Goal: Task Accomplishment & Management: Use online tool/utility

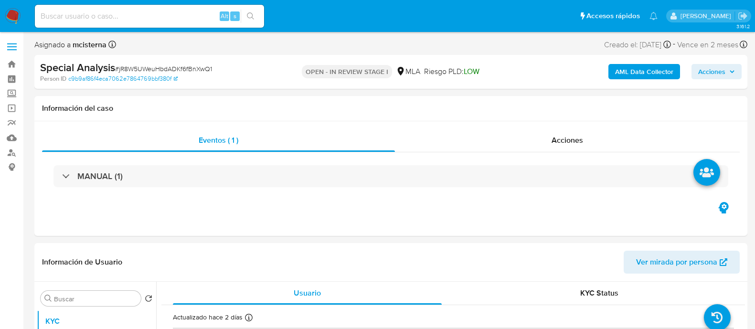
select select "10"
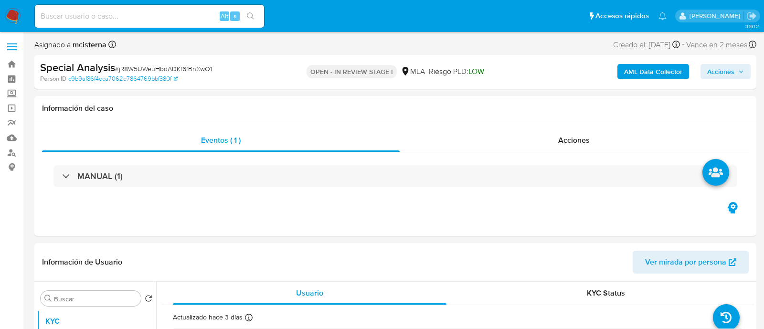
select select "10"
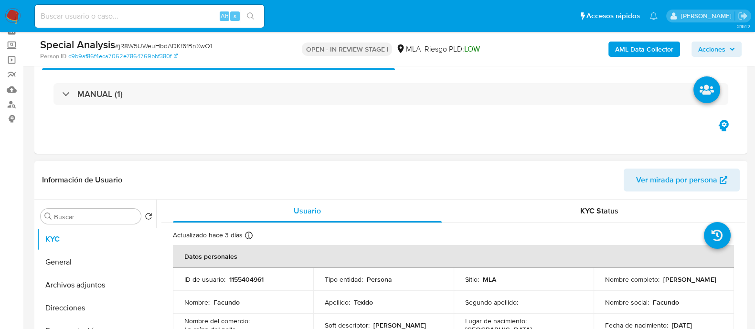
scroll to position [59, 0]
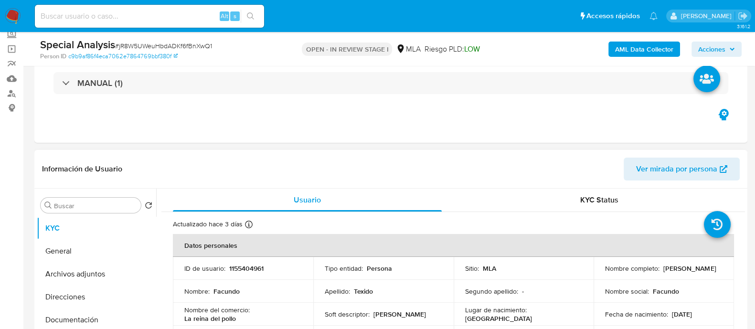
drag, startPoint x: 661, startPoint y: 268, endPoint x: 724, endPoint y: 268, distance: 63.0
click at [724, 268] on td "Nombre completo : Facundo Texido" at bounding box center [664, 268] width 140 height 23
copy p "Facundo Texido"
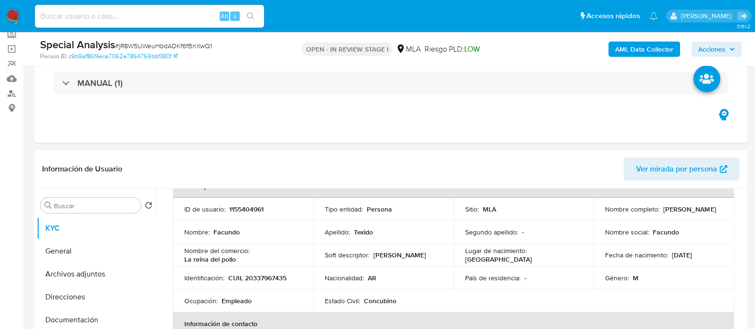
click at [260, 276] on p "CUIL 20337967435" at bounding box center [257, 278] width 58 height 9
copy p "20337967435"
drag, startPoint x: 661, startPoint y: 210, endPoint x: 712, endPoint y: 209, distance: 51.1
click at [712, 209] on div "Nombre completo : Facundo Texido" at bounding box center [663, 209] width 117 height 9
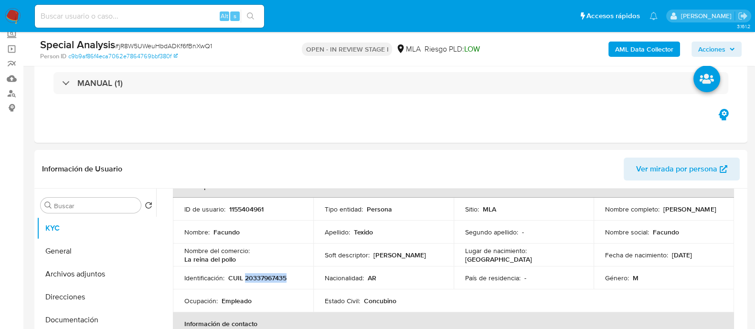
copy p "[PERSON_NAME]"
click at [241, 210] on p "1155404961" at bounding box center [246, 209] width 34 height 9
copy p "1155404961"
click at [112, 269] on button "Archivos adjuntos" at bounding box center [93, 274] width 112 height 23
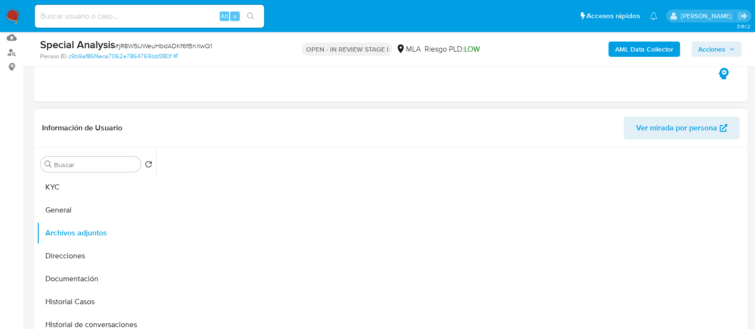
scroll to position [119, 0]
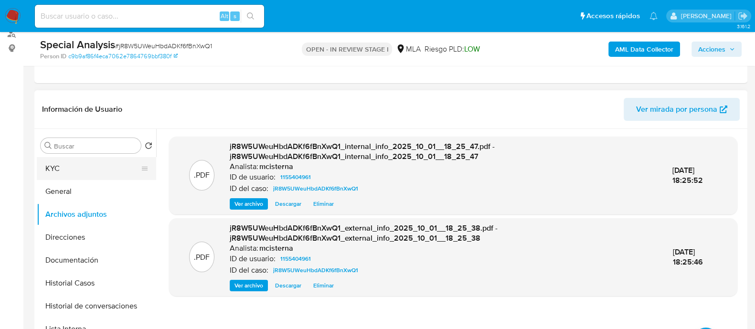
drag, startPoint x: 112, startPoint y: 156, endPoint x: 147, endPoint y: 168, distance: 36.2
click at [112, 157] on button "KYC" at bounding box center [93, 168] width 112 height 23
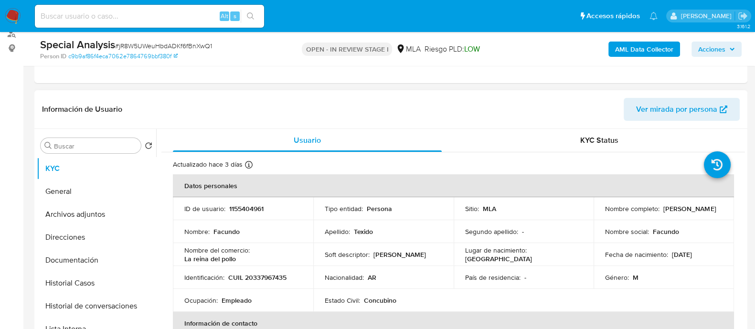
click at [270, 280] on p "CUIL 20337967435" at bounding box center [257, 277] width 58 height 9
copy p "20337967435"
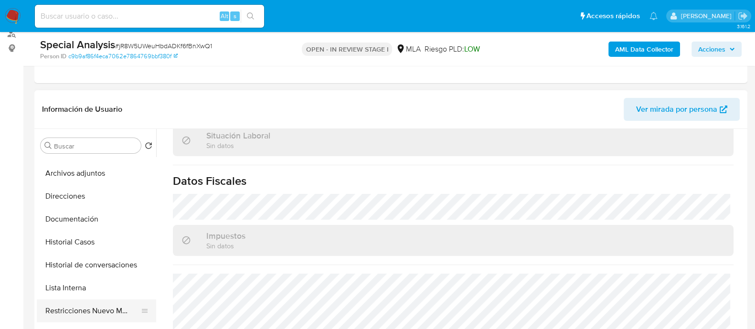
scroll to position [59, 0]
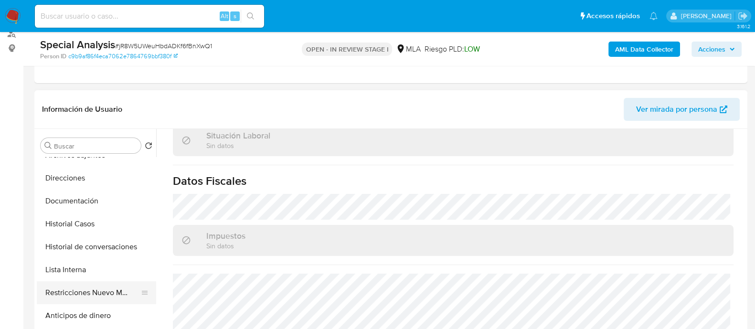
click at [83, 292] on button "Restricciones Nuevo Mundo" at bounding box center [93, 292] width 112 height 23
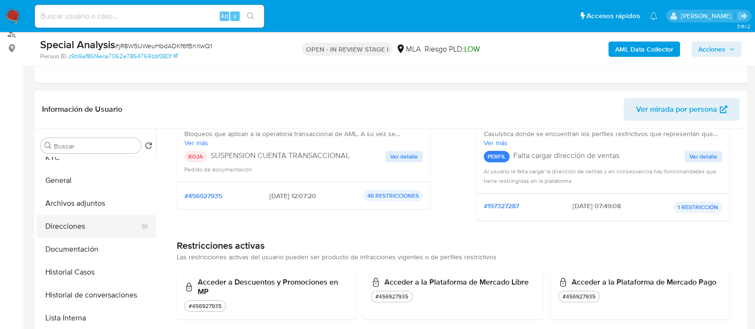
scroll to position [0, 0]
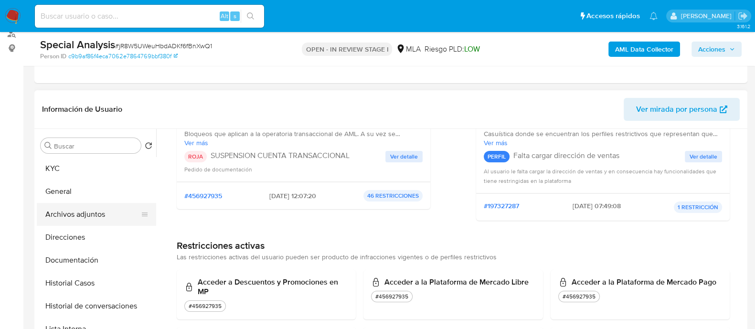
click at [103, 212] on button "Archivos adjuntos" at bounding box center [93, 214] width 112 height 23
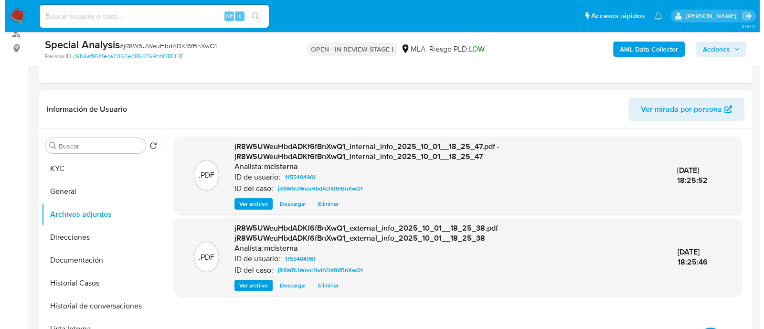
scroll to position [179, 0]
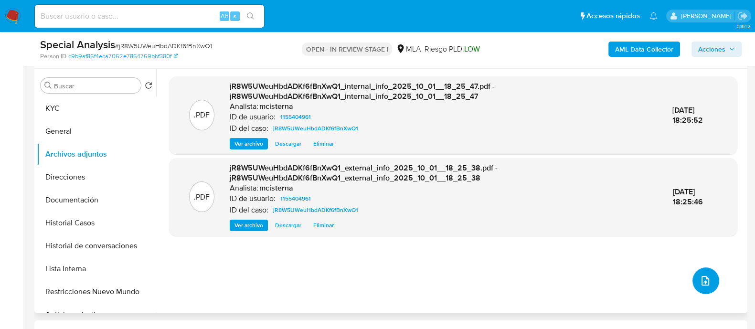
click at [693, 279] on button "upload-file" at bounding box center [706, 280] width 27 height 27
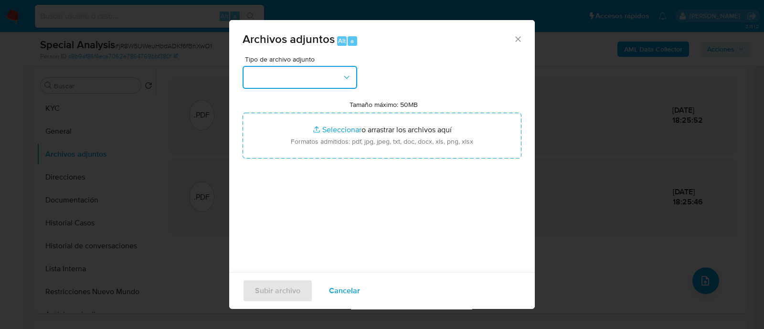
click at [287, 77] on button "button" at bounding box center [300, 77] width 115 height 23
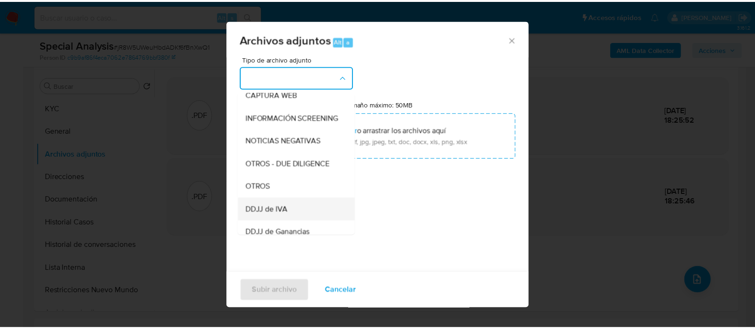
scroll to position [119, 0]
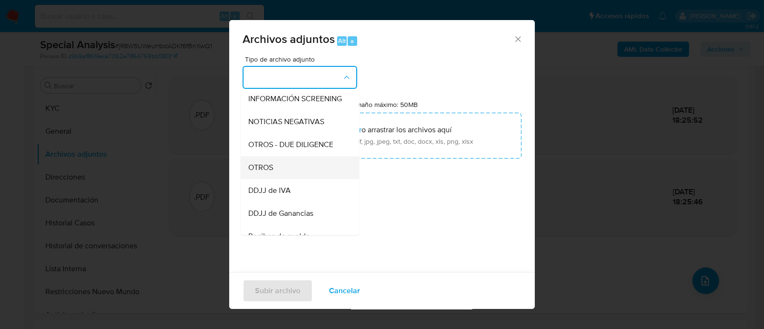
click at [279, 179] on div "OTROS" at bounding box center [296, 167] width 97 height 23
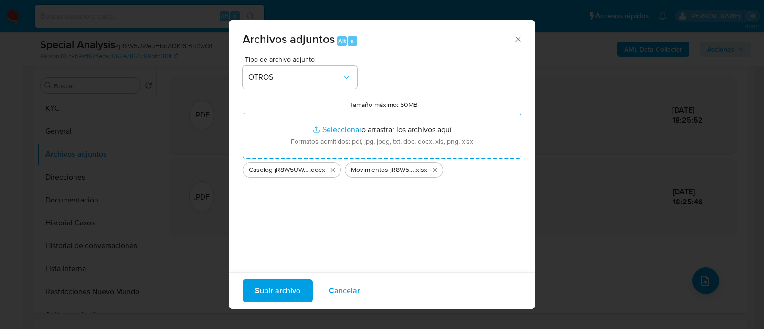
click at [284, 292] on span "Subir archivo" at bounding box center [277, 290] width 45 height 21
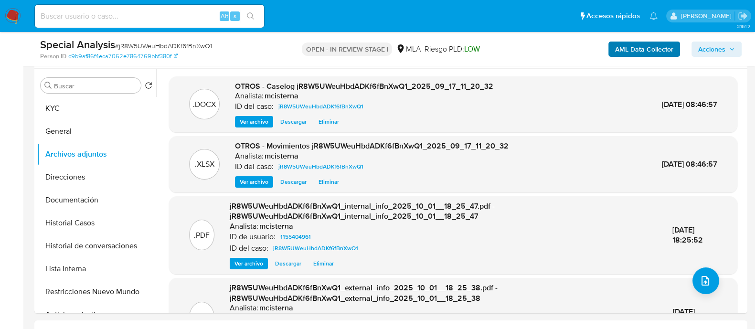
drag, startPoint x: 705, startPoint y: 42, endPoint x: 662, endPoint y: 44, distance: 43.5
click at [705, 43] on span "Acciones" at bounding box center [711, 49] width 27 height 15
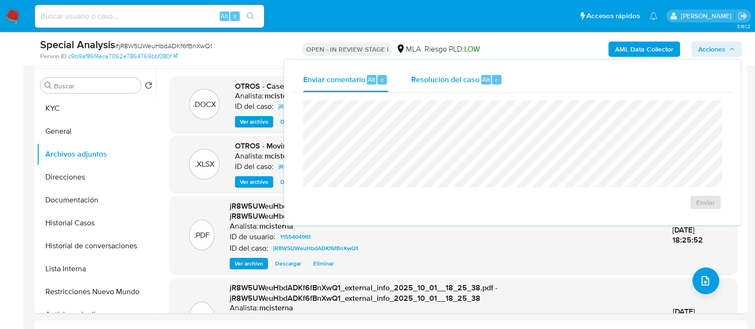
click at [474, 83] on span "Resolución del caso" at bounding box center [445, 79] width 68 height 11
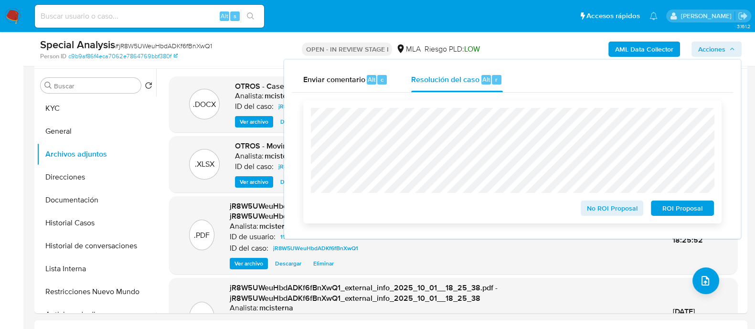
click at [681, 207] on span "ROI Proposal" at bounding box center [683, 208] width 50 height 13
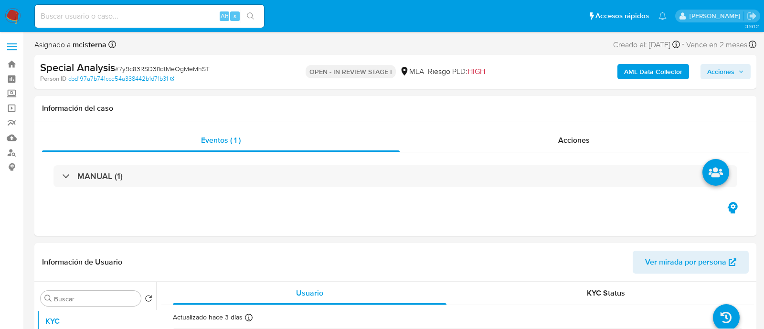
select select "10"
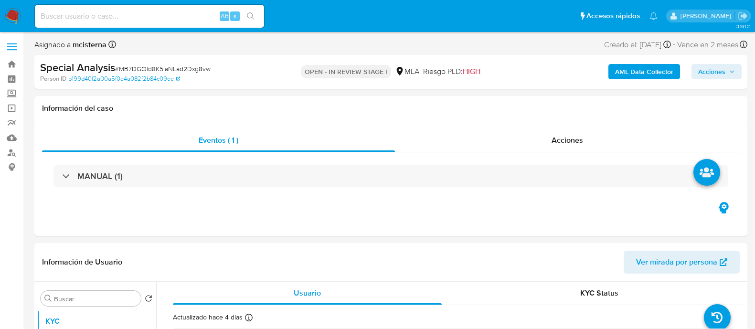
select select "10"
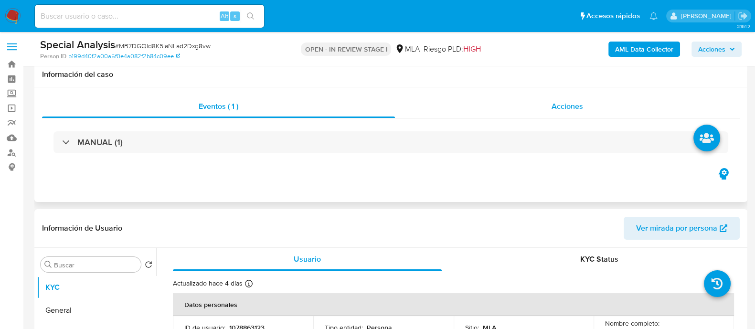
scroll to position [179, 0]
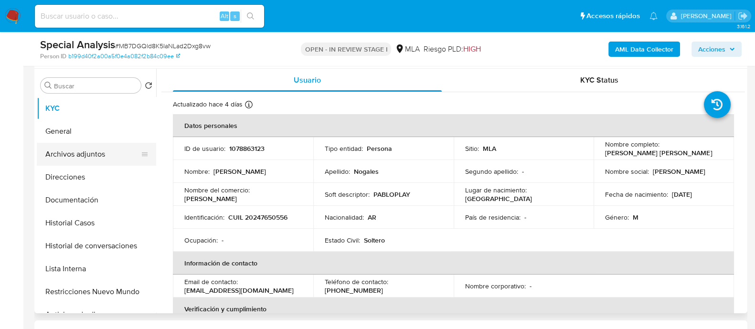
click at [109, 149] on button "Archivos adjuntos" at bounding box center [93, 154] width 112 height 23
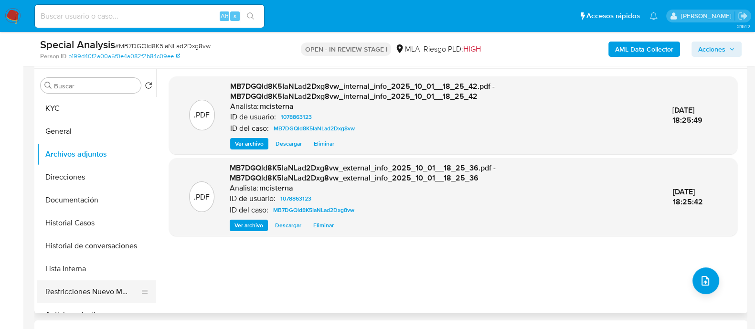
click at [100, 288] on button "Restricciones Nuevo Mundo" at bounding box center [93, 291] width 112 height 23
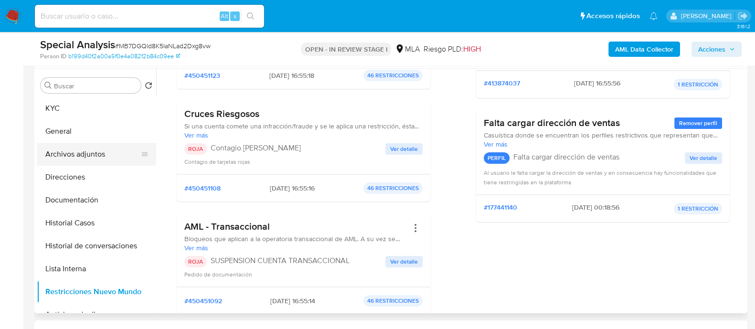
click at [108, 154] on button "Archivos adjuntos" at bounding box center [93, 154] width 112 height 23
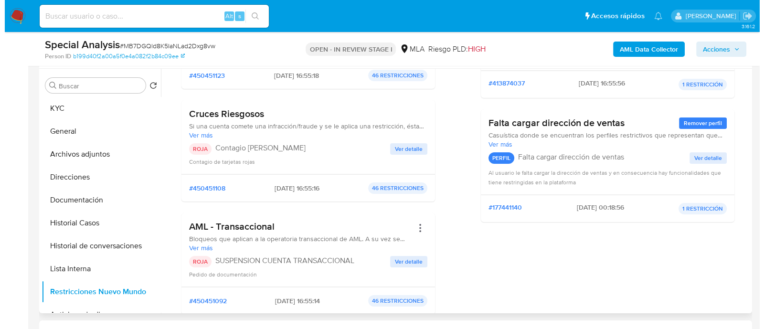
scroll to position [0, 0]
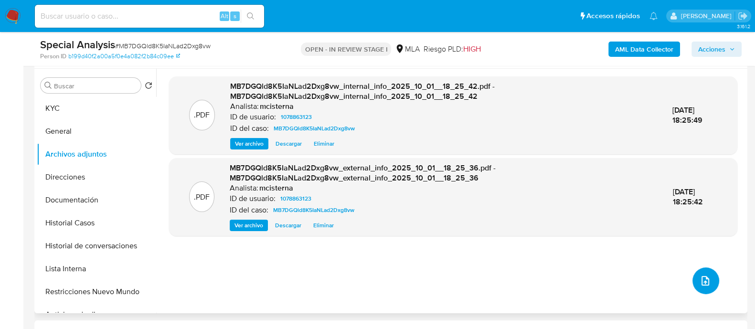
click at [700, 280] on icon "upload-file" at bounding box center [705, 280] width 11 height 11
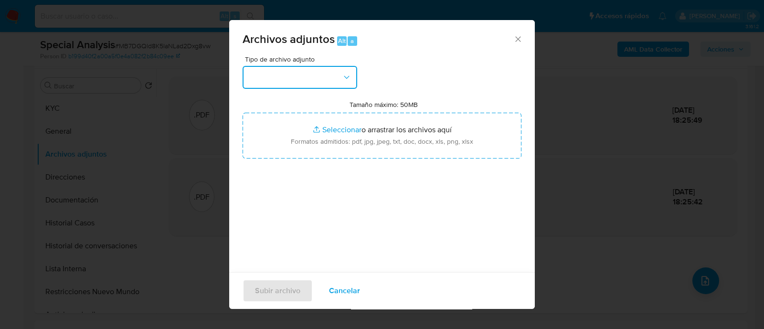
click at [310, 82] on button "button" at bounding box center [300, 77] width 115 height 23
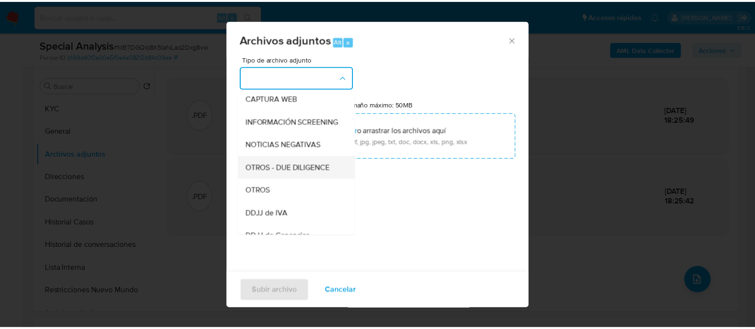
scroll to position [119, 0]
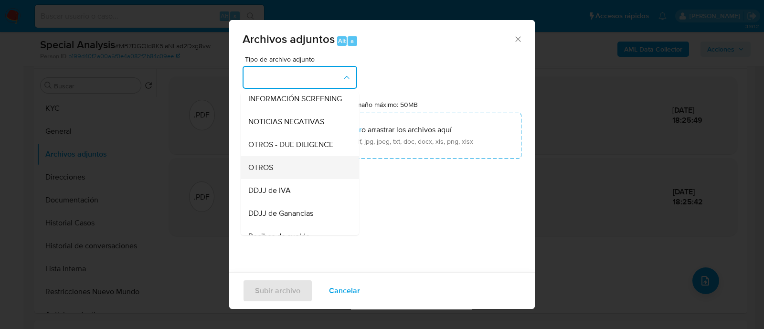
click at [291, 170] on div "OTROS" at bounding box center [296, 167] width 97 height 23
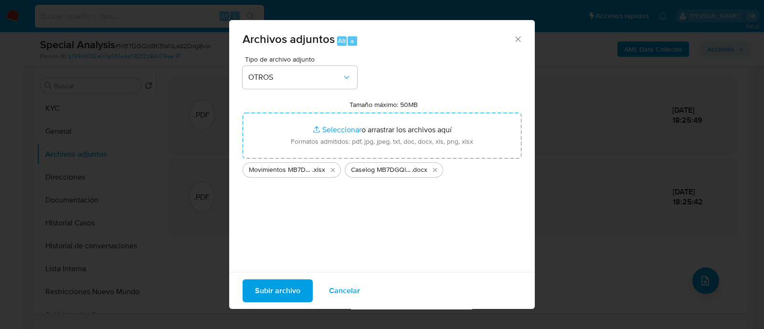
click at [294, 300] on span "Subir archivo" at bounding box center [277, 290] width 45 height 21
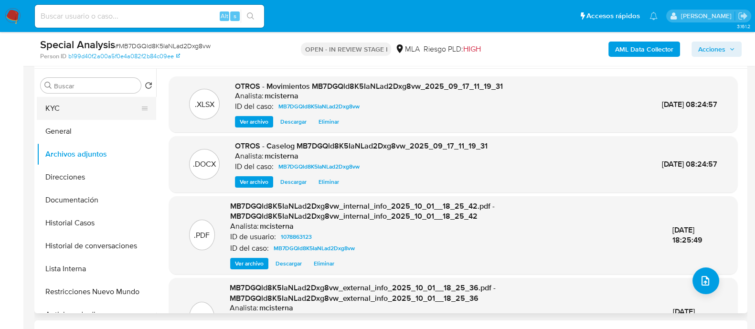
click at [112, 104] on button "KYC" at bounding box center [93, 108] width 112 height 23
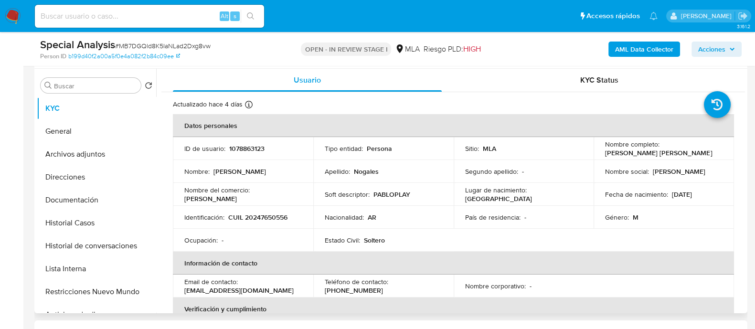
click at [249, 148] on p "1078863123" at bounding box center [246, 148] width 35 height 9
copy p "1078863123"
click at [115, 154] on button "Archivos adjuntos" at bounding box center [93, 154] width 112 height 23
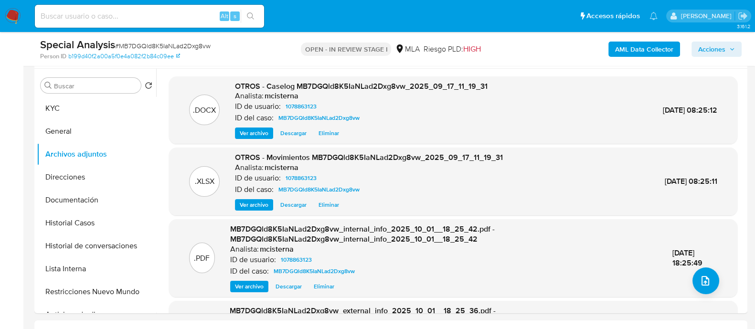
click at [725, 53] on span "Acciones" at bounding box center [711, 49] width 27 height 15
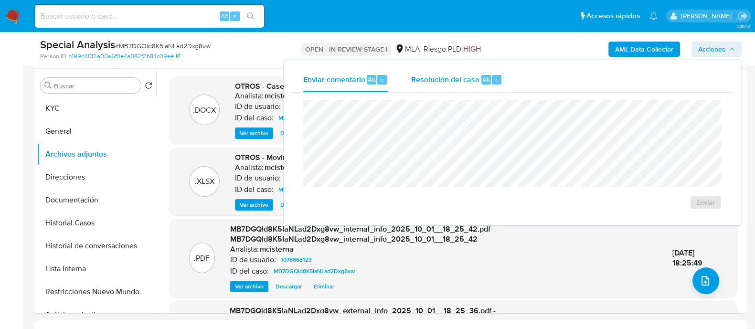
click at [466, 75] on span "Resolución del caso" at bounding box center [445, 79] width 68 height 11
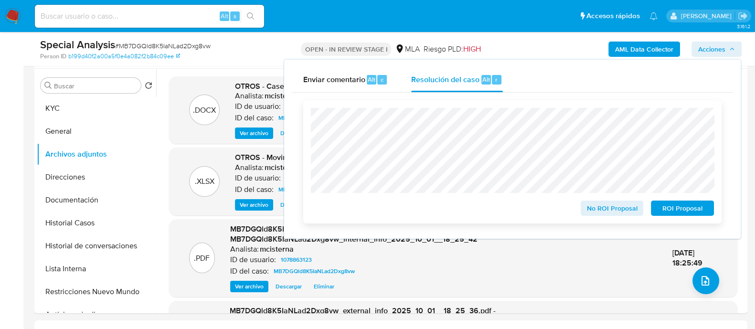
click at [664, 204] on span "ROI Proposal" at bounding box center [683, 208] width 50 height 13
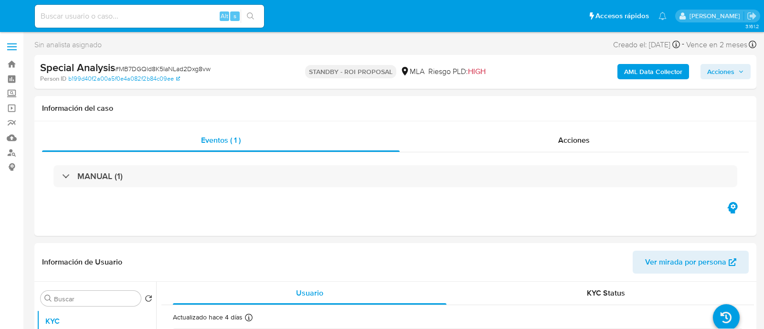
select select "10"
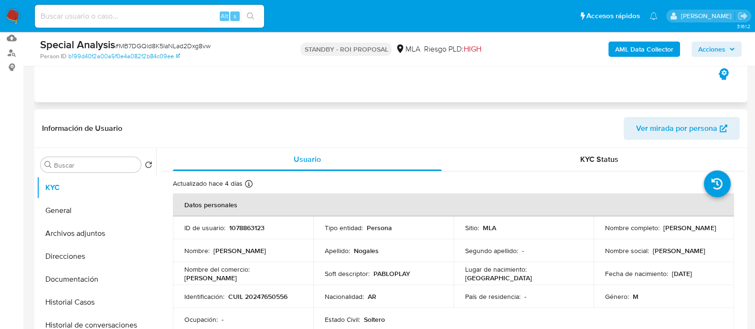
scroll to position [179, 0]
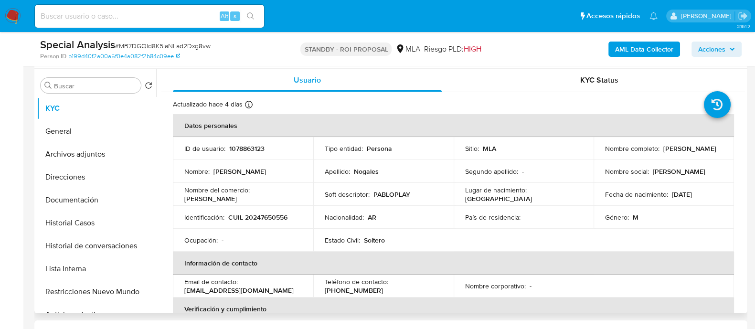
drag, startPoint x: 603, startPoint y: 154, endPoint x: 681, endPoint y: 154, distance: 77.8
click at [681, 153] on div "Nombre completo : Pablo Horacio Nogales" at bounding box center [663, 148] width 117 height 9
copy p "Pablo Horacio Nogales"
click at [274, 211] on td "Identificación : CUIL 20247650556" at bounding box center [243, 217] width 140 height 23
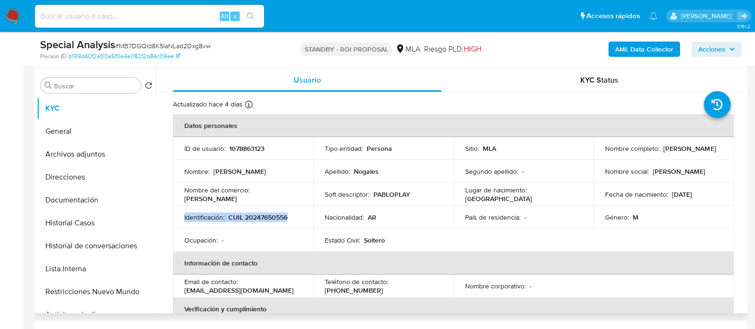
click at [274, 211] on td "Identificación : CUIL 20247650556" at bounding box center [243, 217] width 140 height 23
click at [264, 222] on td "Identificación : CUIL 20247650556" at bounding box center [243, 217] width 140 height 23
click at [259, 218] on p "CUIL 20247650556" at bounding box center [257, 217] width 59 height 9
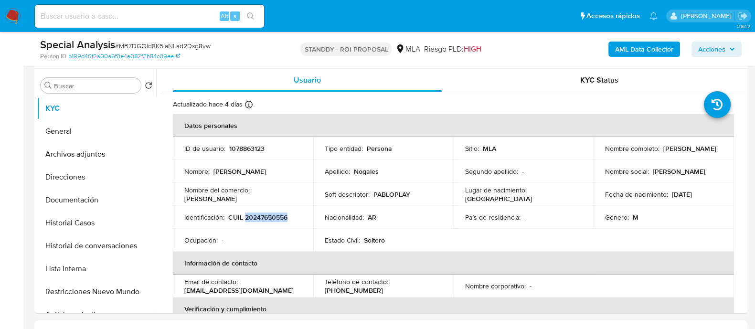
copy p "20247650556"
click at [248, 144] on p "1078863123" at bounding box center [246, 148] width 35 height 9
copy p "1078863123"
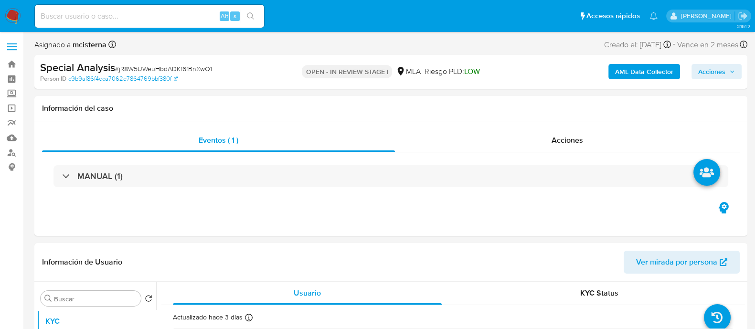
click at [723, 70] on span "Acciones" at bounding box center [711, 71] width 27 height 15
select select "10"
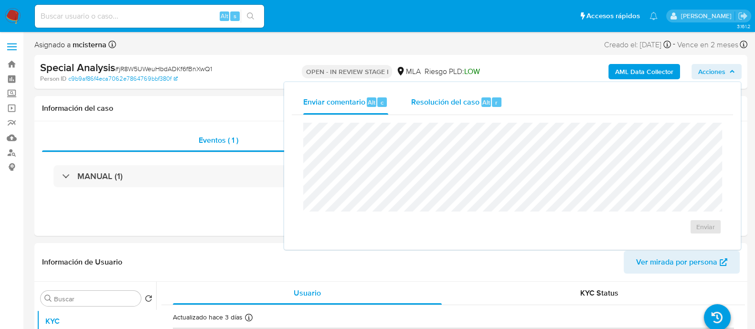
click at [476, 103] on span "Resolución del caso" at bounding box center [445, 101] width 68 height 11
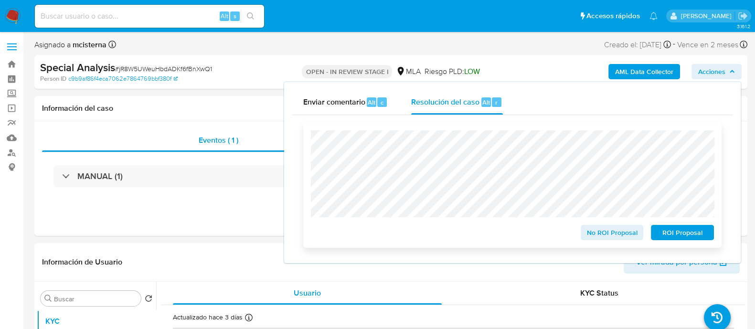
click at [676, 230] on span "ROI Proposal" at bounding box center [683, 232] width 50 height 13
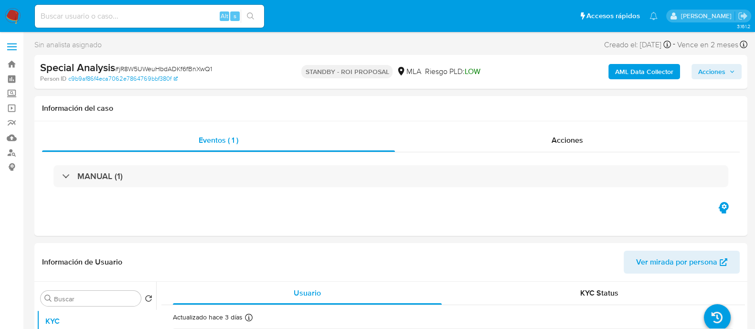
select select "10"
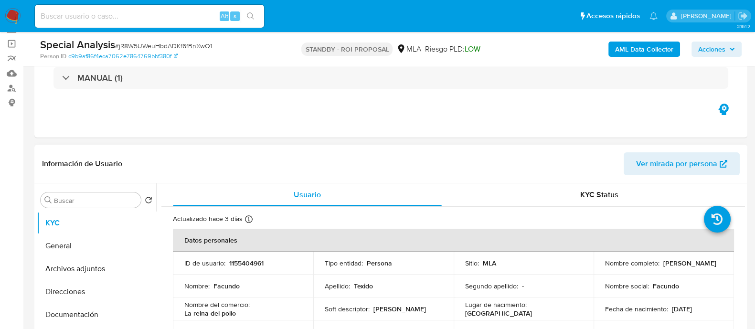
scroll to position [119, 0]
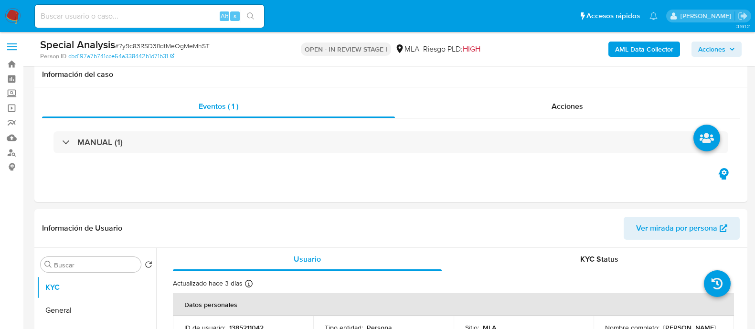
select select "10"
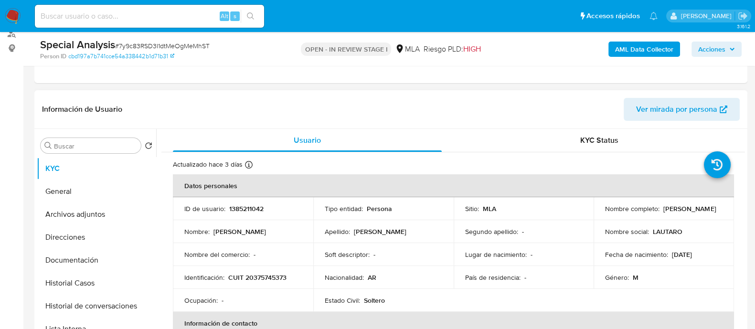
drag, startPoint x: 602, startPoint y: 213, endPoint x: 674, endPoint y: 213, distance: 72.1
click at [674, 213] on td "Nombre completo : [PERSON_NAME]" at bounding box center [664, 208] width 140 height 23
copy p "[PERSON_NAME]"
click at [277, 278] on p "CUIT 20375745373" at bounding box center [257, 277] width 58 height 9
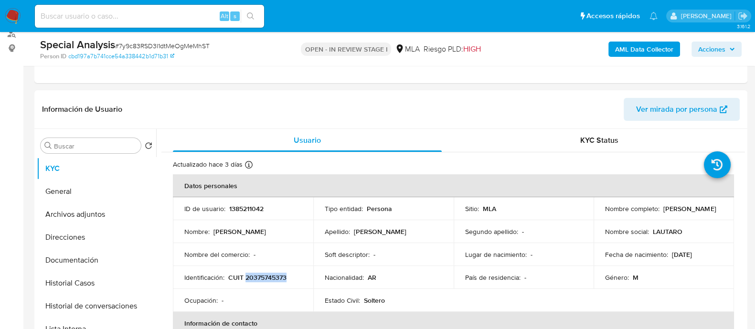
copy p "20375745373"
click at [243, 206] on p "1385211042" at bounding box center [246, 208] width 34 height 9
copy p "1385211042"
click at [91, 283] on button "Historial Casos" at bounding box center [93, 283] width 112 height 23
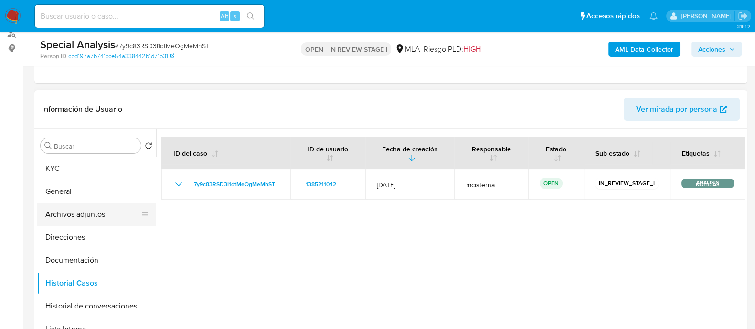
click at [117, 218] on button "Archivos adjuntos" at bounding box center [93, 214] width 112 height 23
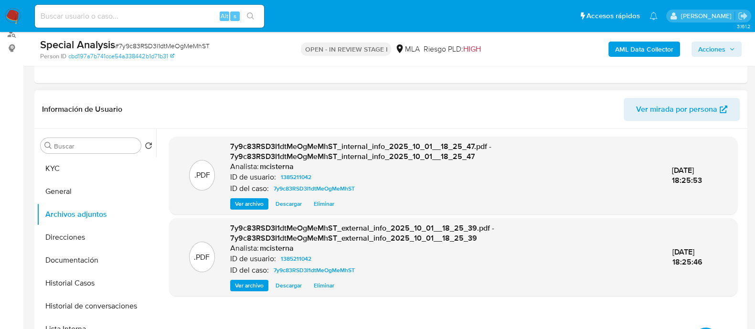
click at [96, 266] on button "Documentación" at bounding box center [96, 260] width 119 height 23
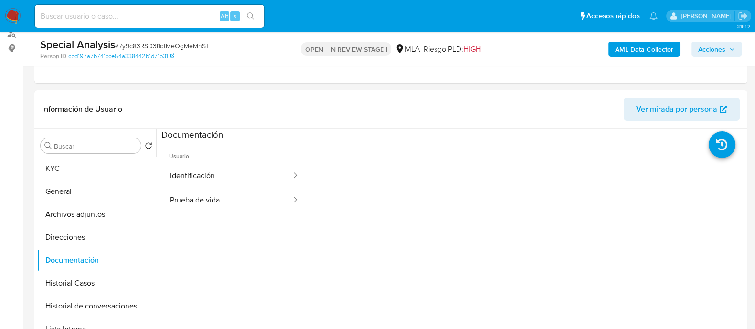
click at [213, 190] on button "Prueba de vida" at bounding box center [226, 200] width 131 height 24
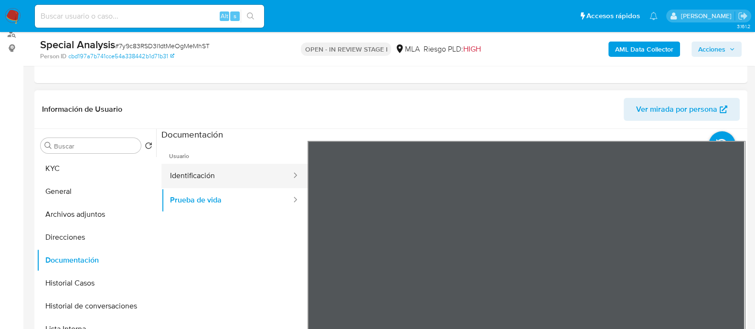
click at [216, 179] on button "Identificación" at bounding box center [226, 176] width 131 height 24
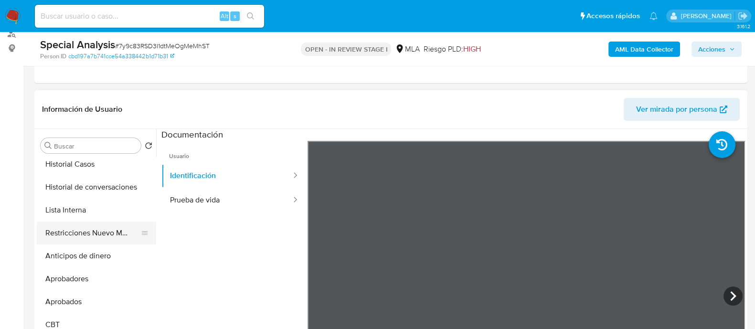
click at [113, 230] on button "Restricciones Nuevo Mundo" at bounding box center [93, 233] width 112 height 23
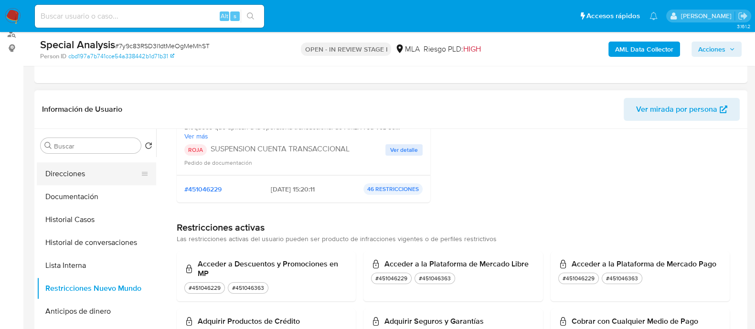
scroll to position [0, 0]
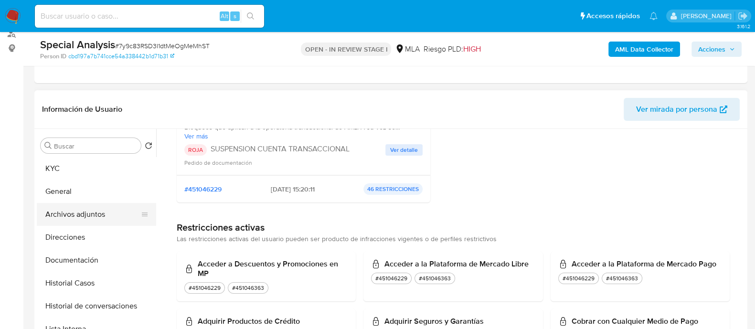
click at [107, 210] on button "Archivos adjuntos" at bounding box center [93, 214] width 112 height 23
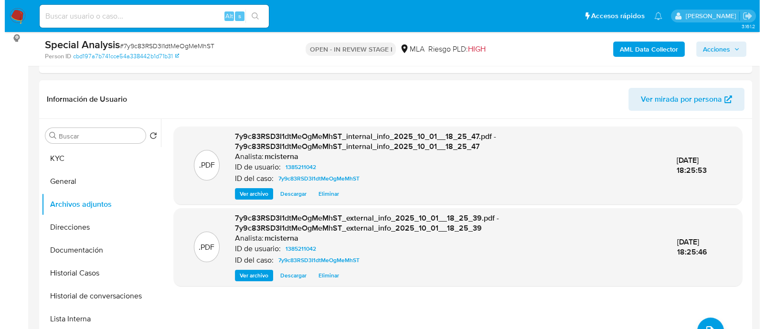
scroll to position [238, 0]
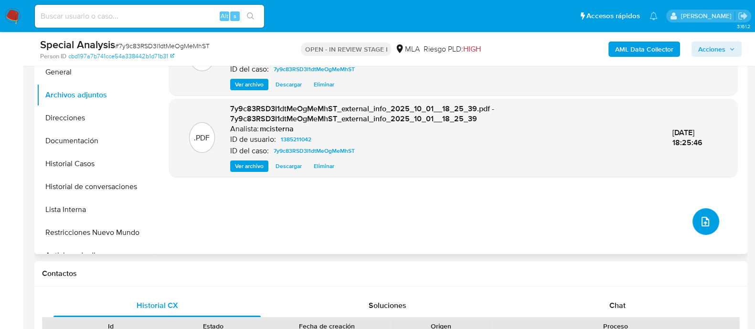
click at [704, 218] on icon "upload-file" at bounding box center [706, 222] width 8 height 10
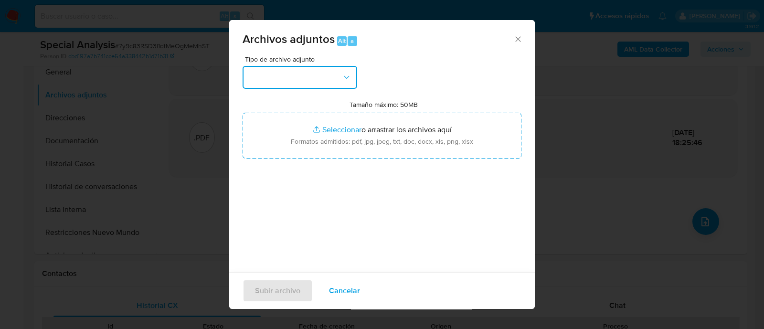
click at [294, 73] on button "button" at bounding box center [300, 77] width 115 height 23
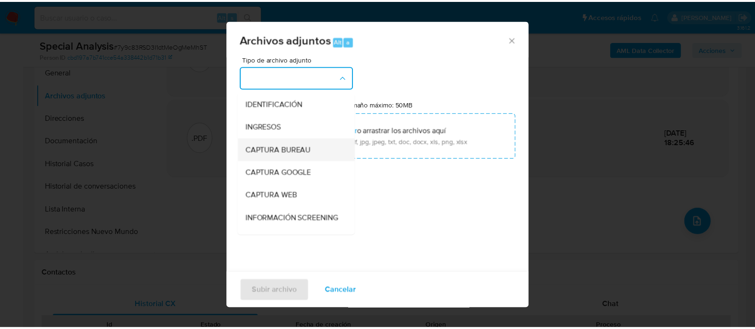
scroll to position [119, 0]
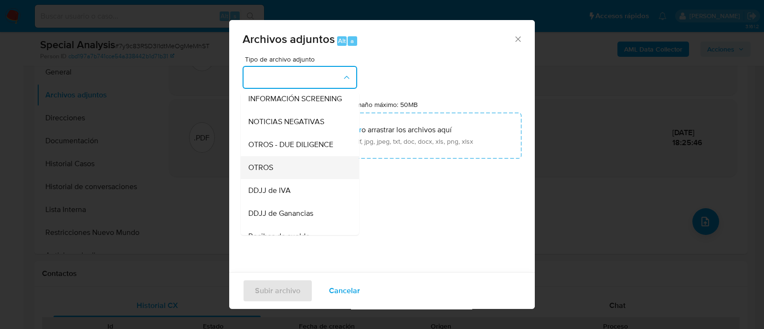
click at [294, 173] on div "OTROS" at bounding box center [296, 167] width 97 height 23
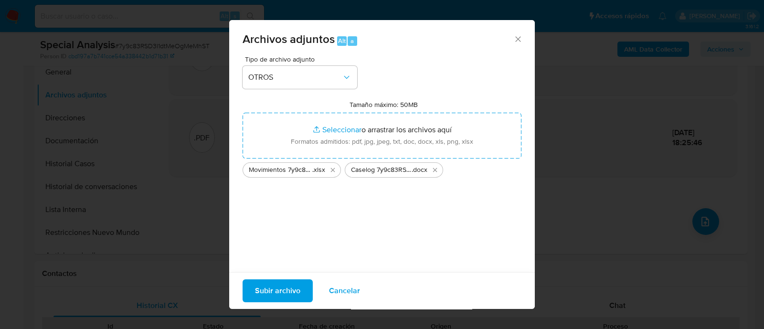
click at [294, 286] on span "Subir archivo" at bounding box center [277, 290] width 45 height 21
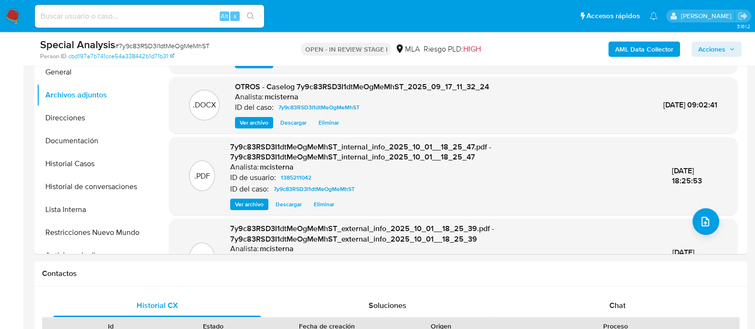
click at [714, 52] on span "Acciones" at bounding box center [711, 49] width 27 height 15
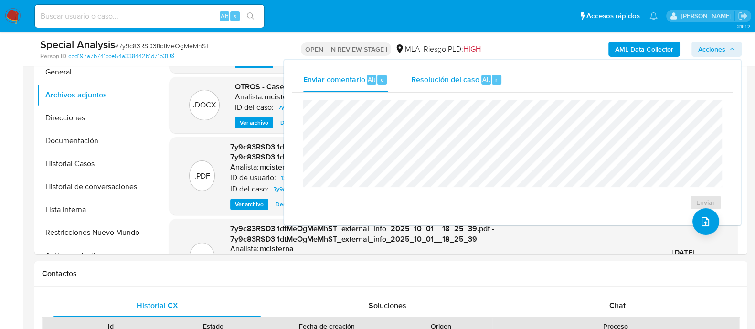
click at [470, 78] on span "Resolución del caso" at bounding box center [445, 79] width 68 height 11
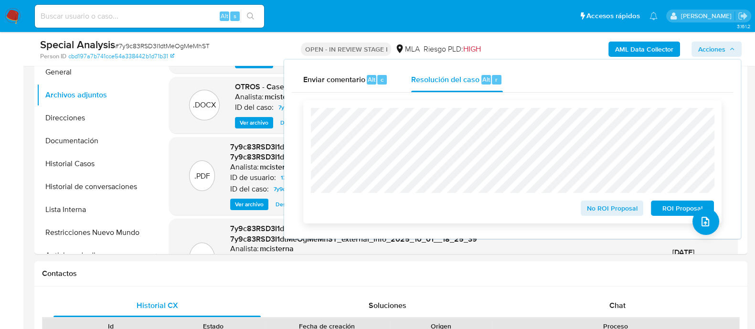
click at [666, 211] on span "ROI Proposal" at bounding box center [683, 208] width 50 height 13
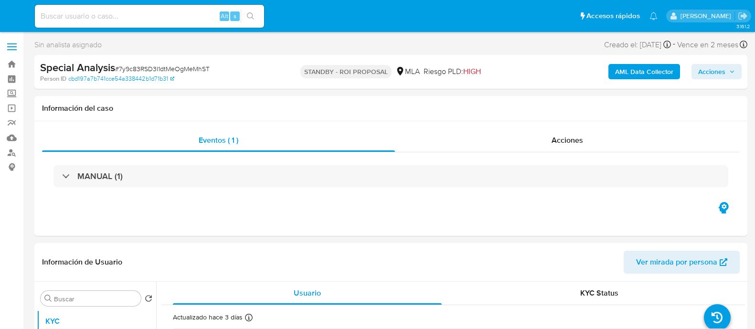
select select "10"
click at [186, 21] on input at bounding box center [149, 16] width 229 height 12
paste input "PzzeuMYhSuCpscIAJhfl7wpJ"
type input "PzzeuMYhSuCpscIAJhfl7wpJ"
click at [244, 17] on button "search-icon" at bounding box center [251, 16] width 20 height 13
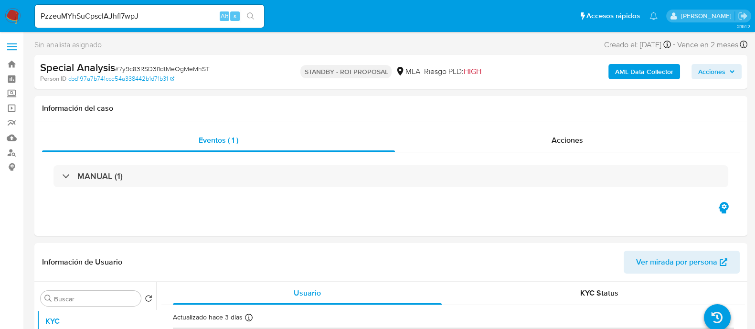
click at [257, 21] on button "search-icon" at bounding box center [251, 16] width 20 height 13
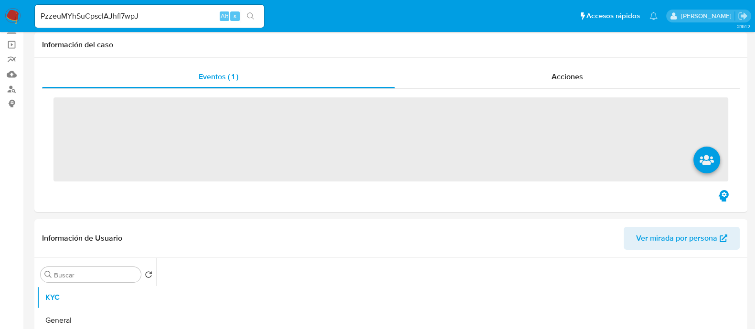
scroll to position [238, 0]
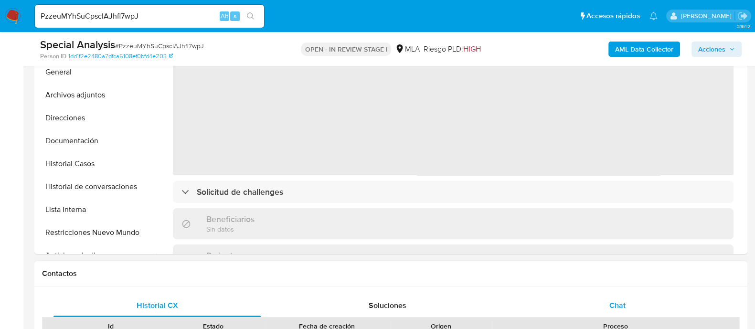
click at [615, 304] on span "Chat" at bounding box center [617, 305] width 16 height 11
select select "10"
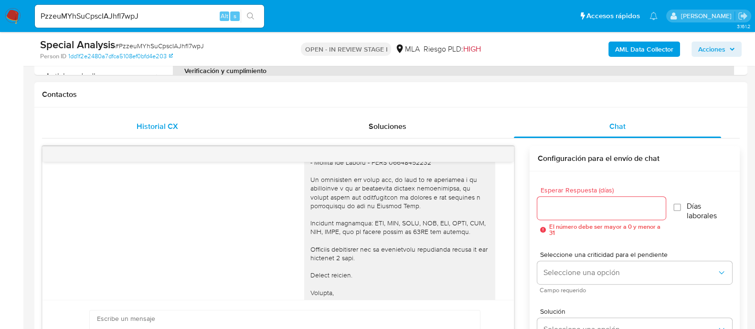
scroll to position [231, 0]
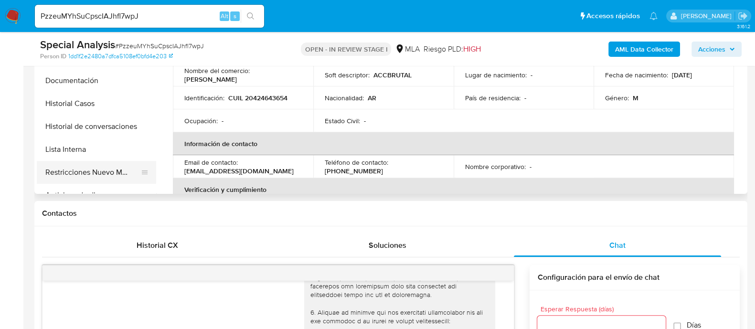
click at [124, 171] on button "Restricciones Nuevo Mundo" at bounding box center [93, 172] width 112 height 23
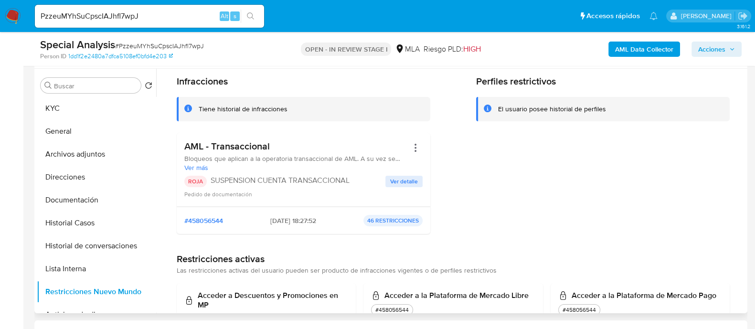
scroll to position [59, 0]
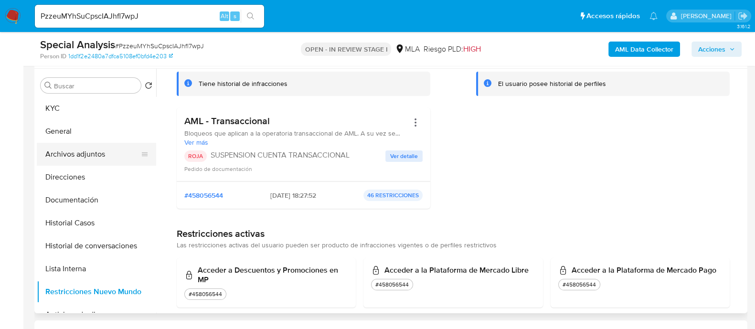
click at [118, 149] on button "Archivos adjuntos" at bounding box center [93, 154] width 112 height 23
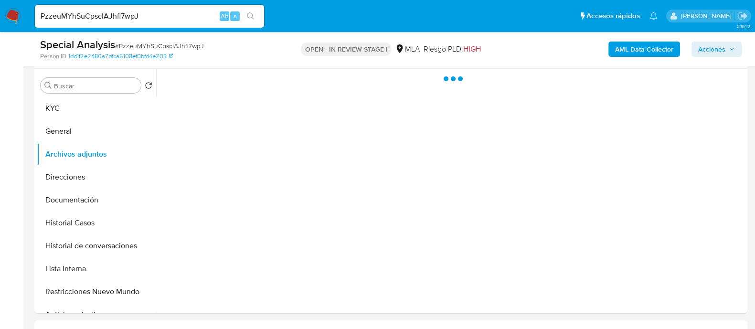
click at [645, 51] on b "AML Data Collector" at bounding box center [644, 49] width 58 height 15
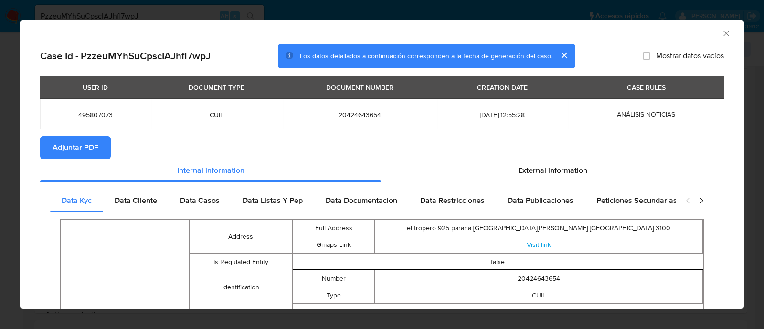
click at [443, 152] on section "Adjuntar PDF" at bounding box center [382, 147] width 684 height 23
click at [93, 152] on span "Adjuntar PDF" at bounding box center [76, 147] width 46 height 21
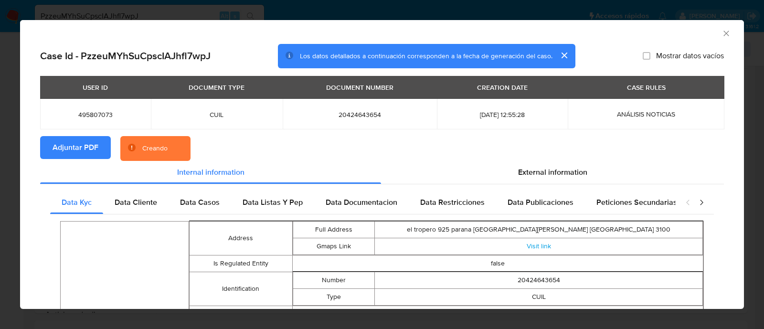
click at [85, 103] on td "495807073" at bounding box center [95, 114] width 111 height 31
click at [85, 109] on td "495807073" at bounding box center [95, 114] width 111 height 31
copy span "495807073"
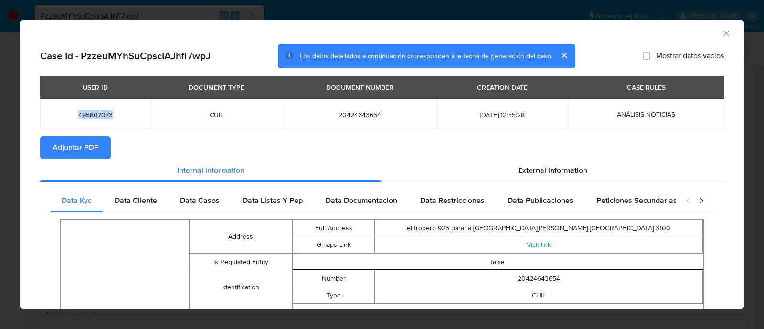
click at [722, 34] on icon "Cerrar ventana" at bounding box center [727, 34] width 10 height 10
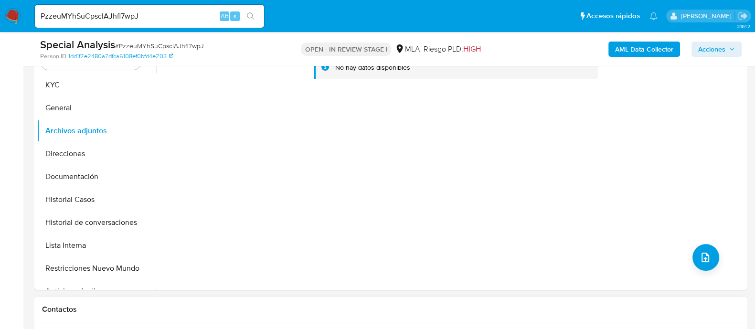
scroll to position [238, 0]
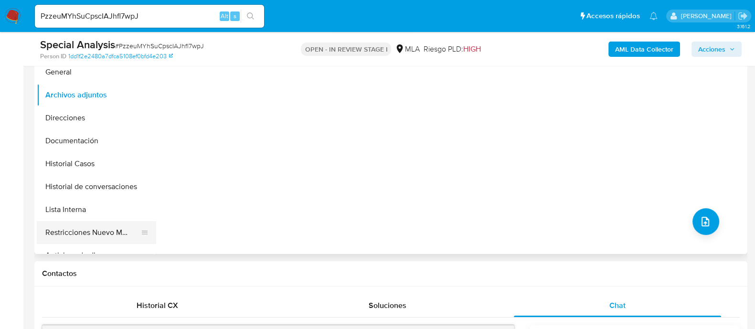
click at [129, 229] on button "Restricciones Nuevo Mundo" at bounding box center [93, 232] width 112 height 23
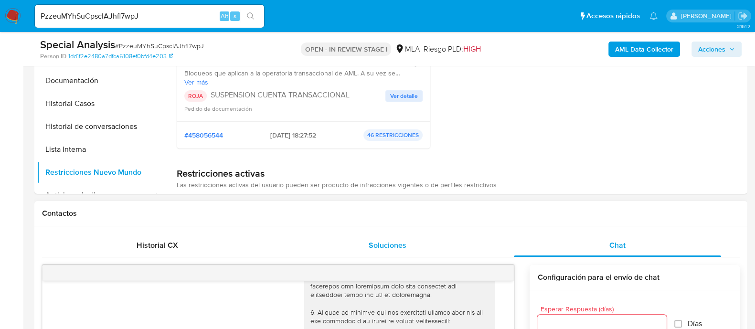
scroll to position [179, 0]
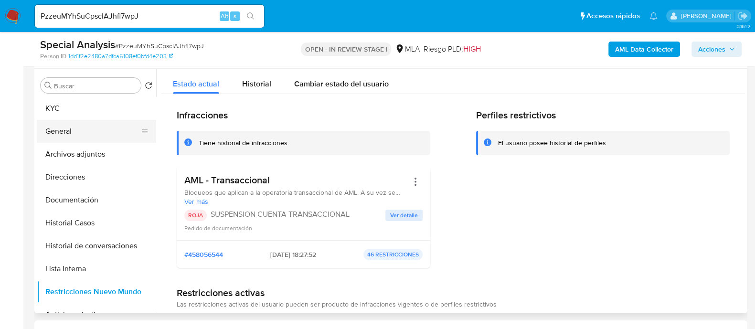
click at [105, 138] on button "General" at bounding box center [93, 131] width 112 height 23
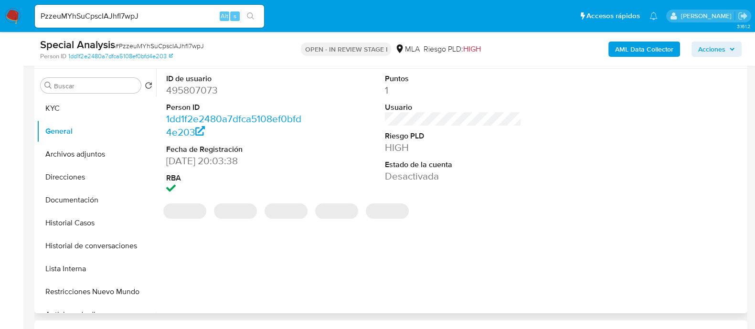
click at [198, 90] on dd "495807073" at bounding box center [234, 90] width 137 height 13
copy dd "495807073"
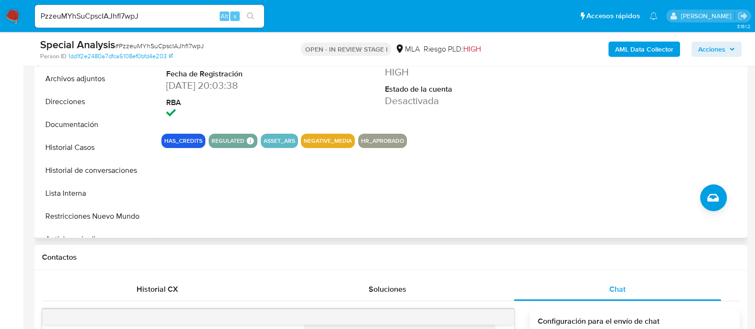
scroll to position [238, 0]
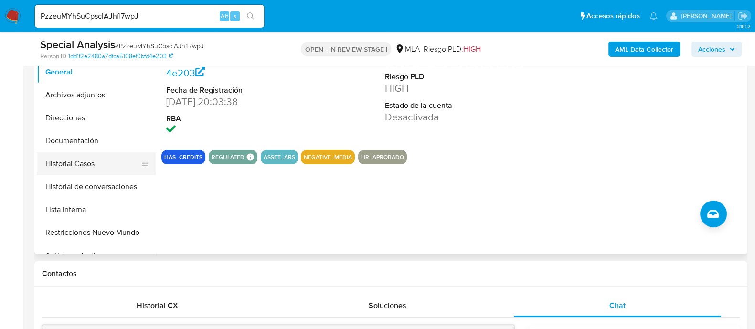
click at [93, 167] on button "Historial Casos" at bounding box center [93, 163] width 112 height 23
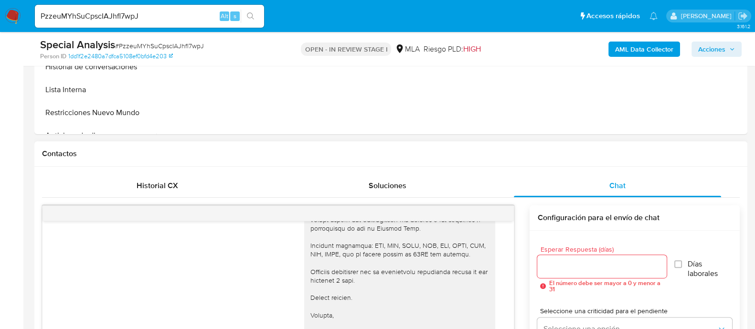
scroll to position [179, 0]
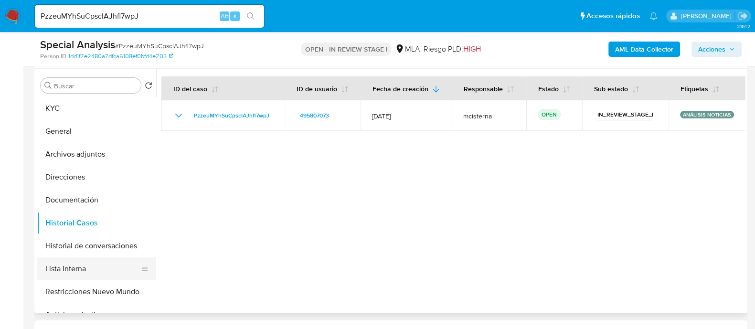
click at [119, 279] on button "Lista Interna" at bounding box center [93, 268] width 112 height 23
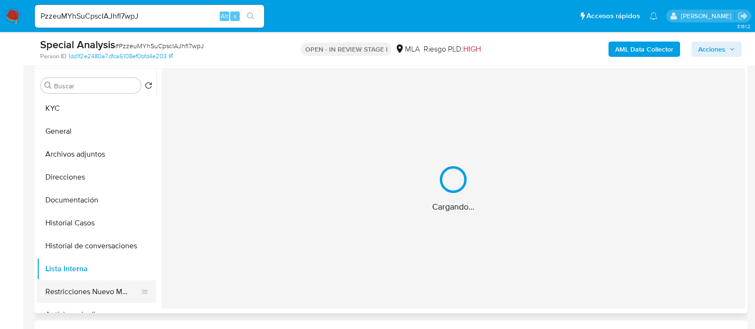
click at [119, 287] on button "Restricciones Nuevo Mundo" at bounding box center [93, 291] width 112 height 23
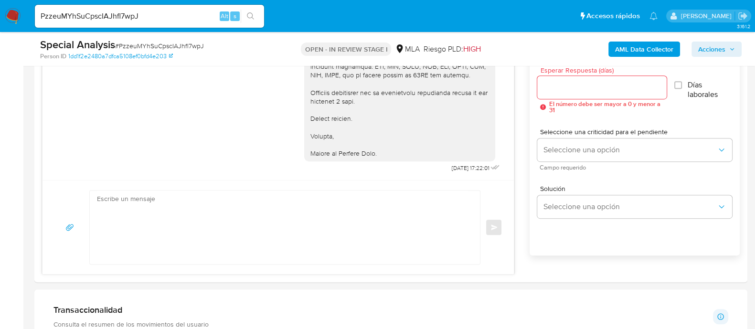
scroll to position [835, 0]
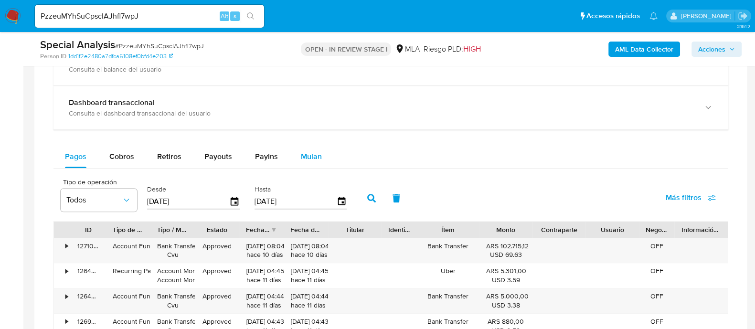
click at [305, 151] on span "Mulan" at bounding box center [311, 156] width 21 height 11
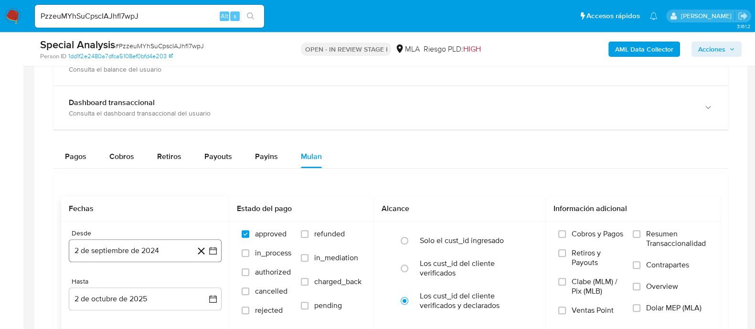
click at [141, 256] on button "2 de septiembre de 2024" at bounding box center [145, 250] width 153 height 23
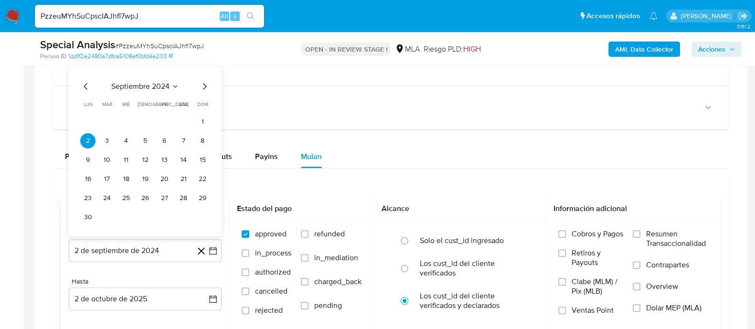
click at [147, 84] on span "septiembre 2024" at bounding box center [140, 86] width 58 height 10
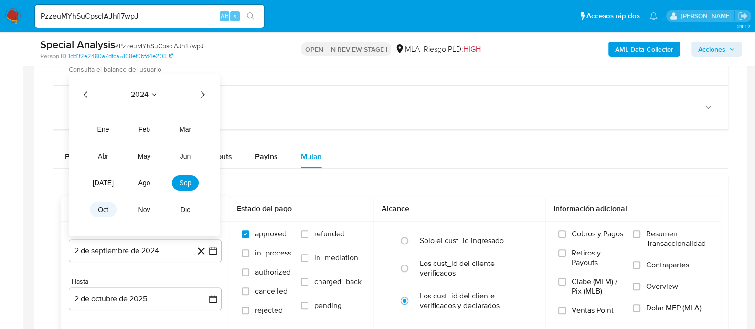
click at [103, 206] on span "oct" at bounding box center [103, 209] width 11 height 8
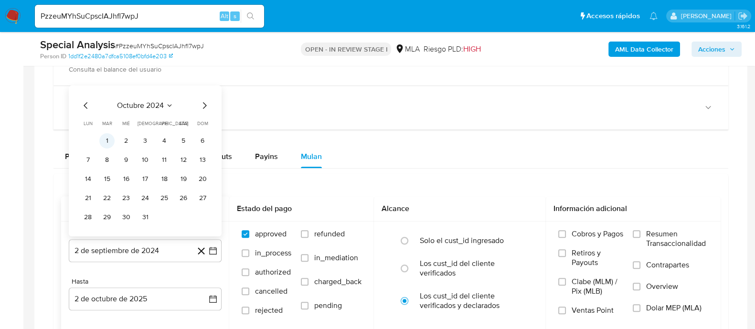
click at [109, 136] on button "1" at bounding box center [106, 140] width 15 height 15
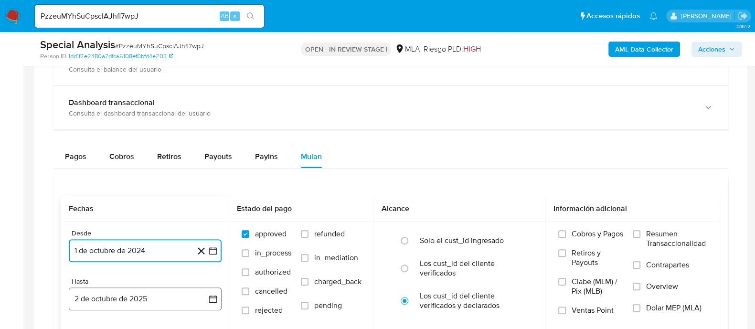
click at [151, 299] on button "2 de octubre de 2025" at bounding box center [145, 299] width 153 height 23
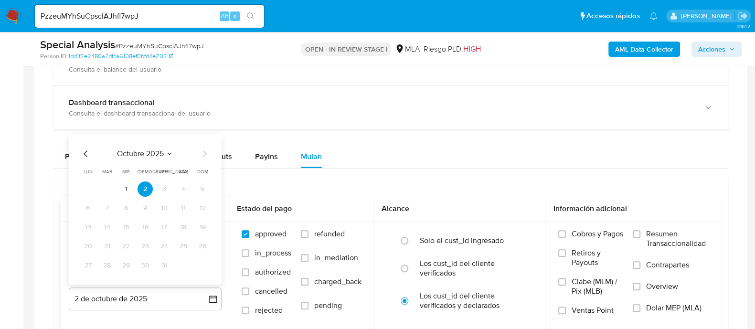
click at [83, 151] on icon "Mes anterior" at bounding box center [85, 153] width 11 height 11
click at [109, 246] on button "23" at bounding box center [106, 245] width 15 height 15
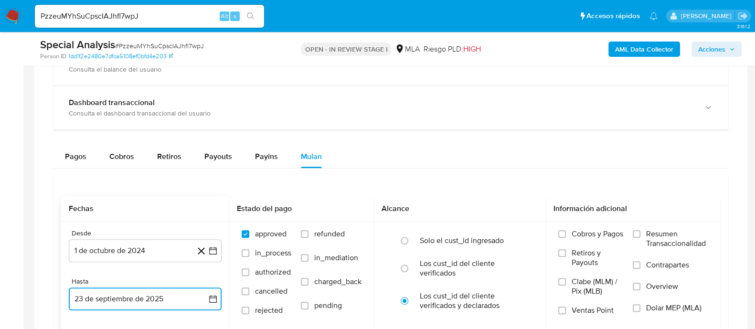
scroll to position [955, 0]
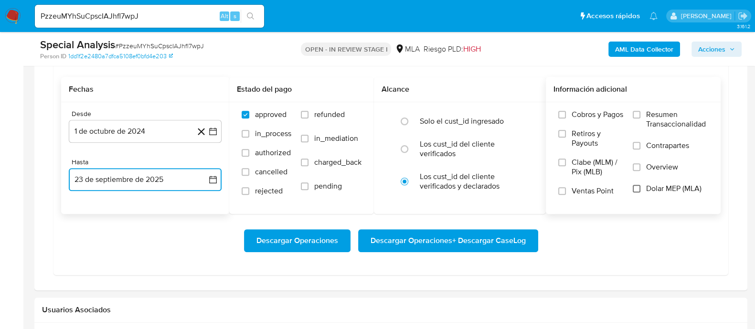
click at [638, 185] on input "Dolar MEP (MLA)" at bounding box center [637, 189] width 8 height 8
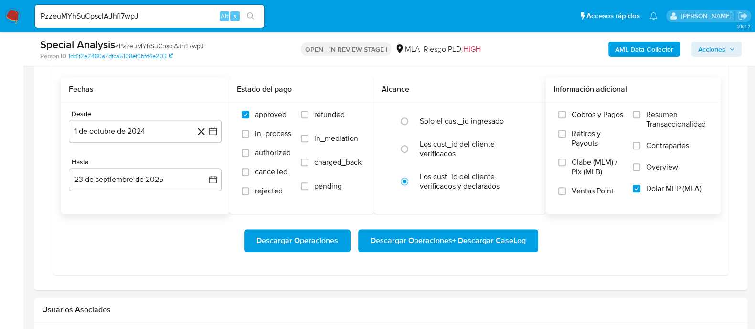
click at [468, 242] on span "Descargar Operaciones + Descargar CaseLog" at bounding box center [448, 240] width 155 height 21
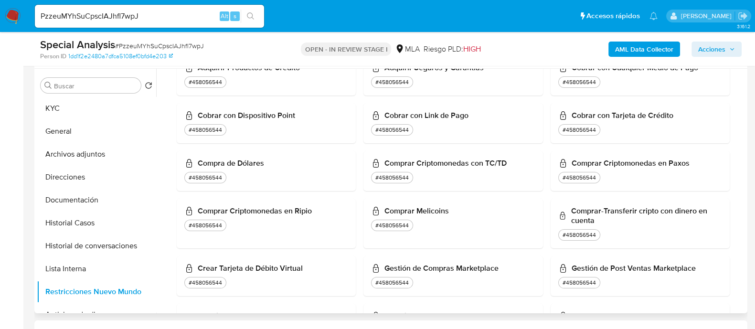
scroll to position [21, 0]
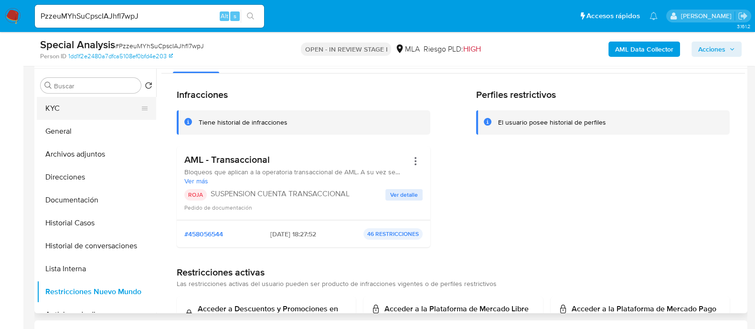
click at [74, 100] on button "KYC" at bounding box center [93, 108] width 112 height 23
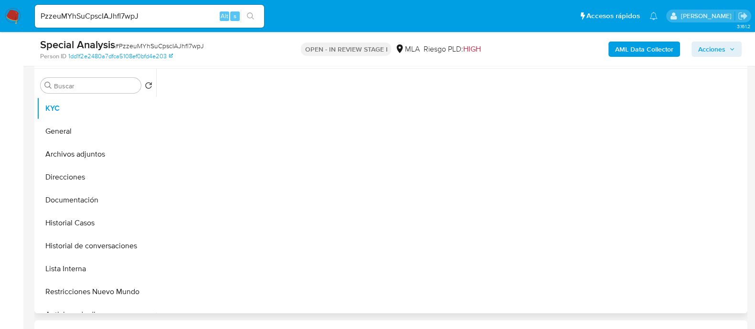
scroll to position [0, 0]
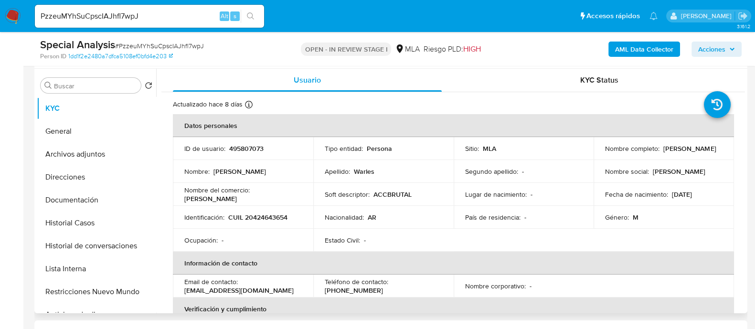
drag, startPoint x: 602, startPoint y: 155, endPoint x: 676, endPoint y: 154, distance: 74.0
click at [676, 154] on td "Nombre completo : Alejo Leonel Warles" at bounding box center [664, 148] width 140 height 23
copy p "Alejo Leonel Warles"
click at [275, 222] on td "Identificación : CUIL 20424643654" at bounding box center [243, 217] width 140 height 23
click at [275, 218] on p "CUIL 20424643654" at bounding box center [257, 217] width 59 height 9
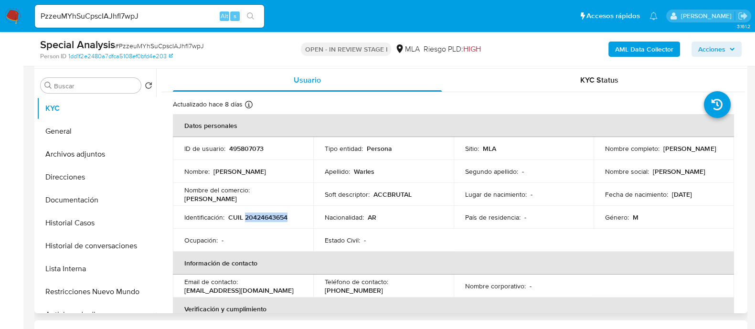
click at [275, 218] on p "CUIL 20424643654" at bounding box center [257, 217] width 59 height 9
copy p "20424643654"
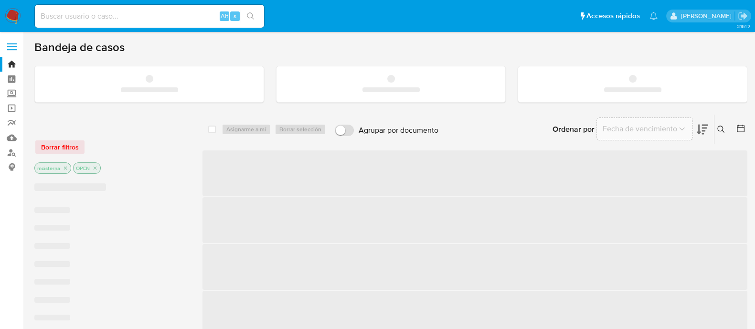
click at [163, 15] on input at bounding box center [149, 16] width 229 height 12
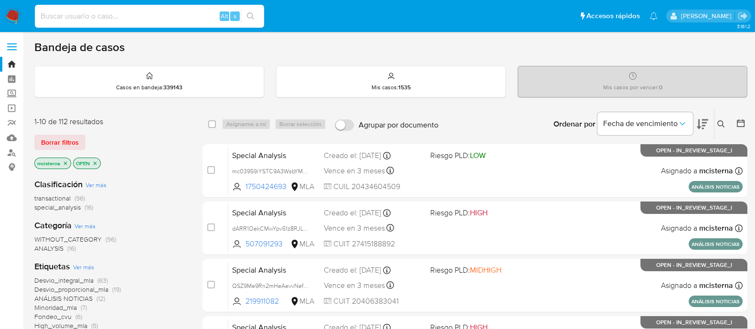
paste input "JtIo5nmya92JD87kb0B1eypR"
type input "JtIo5nmya92JD87kb0B1eypR"
click at [255, 15] on button "search-icon" at bounding box center [251, 16] width 20 height 13
click at [251, 12] on icon "search-icon" at bounding box center [250, 15] width 7 height 7
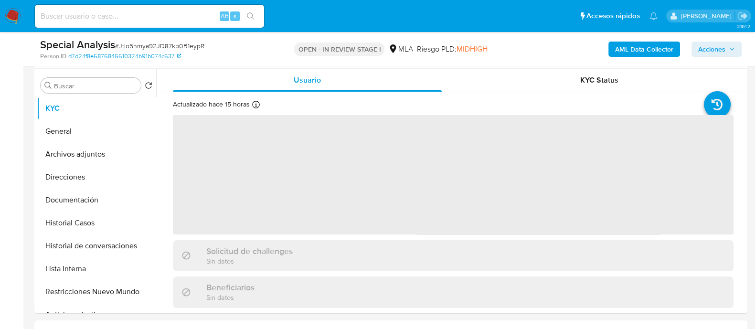
scroll to position [299, 0]
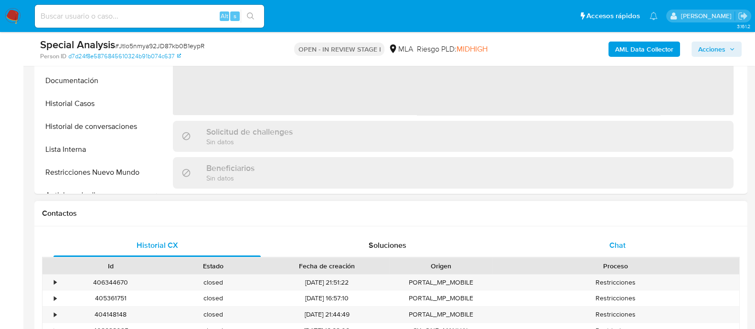
click at [609, 234] on div "Chat" at bounding box center [617, 245] width 207 height 23
select select "10"
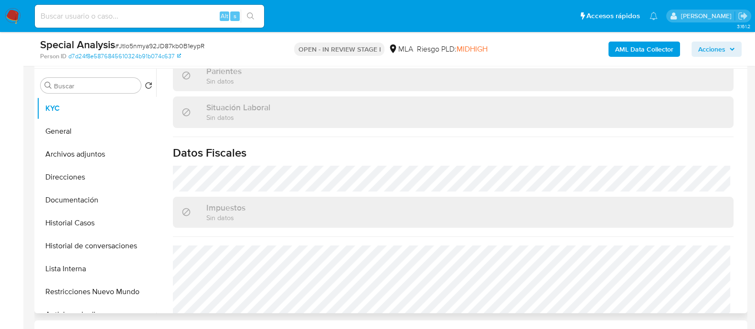
scroll to position [511, 0]
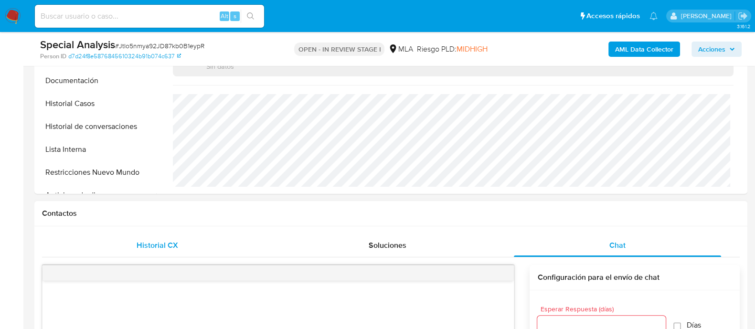
click at [170, 252] on div "Historial CX" at bounding box center [156, 245] width 207 height 23
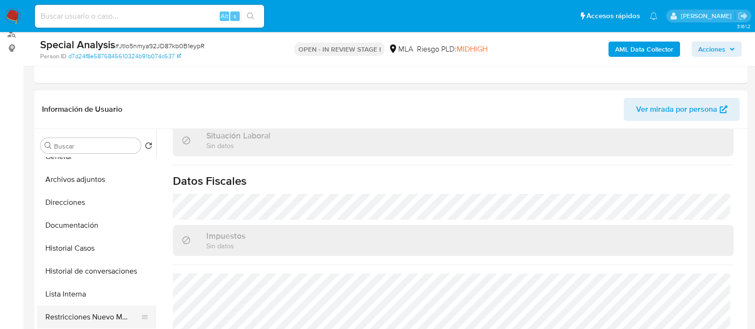
scroll to position [59, 0]
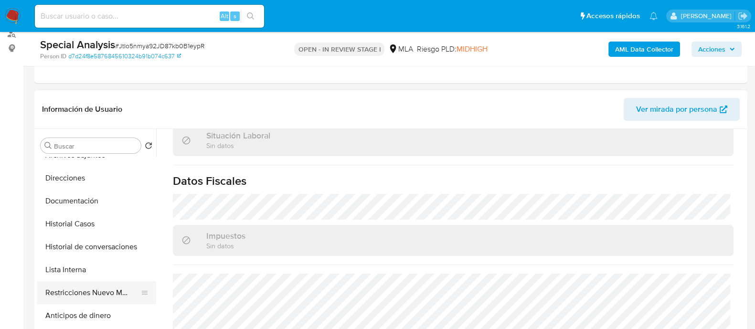
click at [103, 298] on button "Restricciones Nuevo Mundo" at bounding box center [93, 292] width 112 height 23
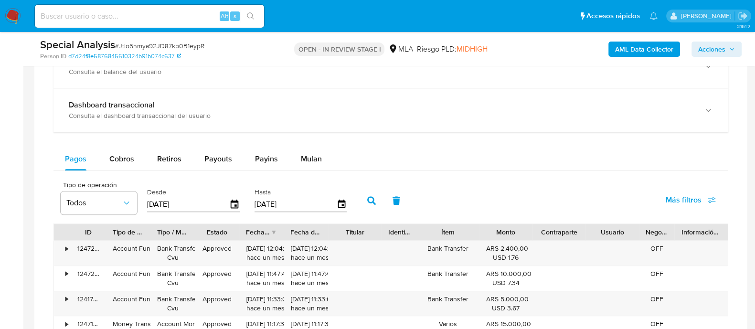
scroll to position [716, 0]
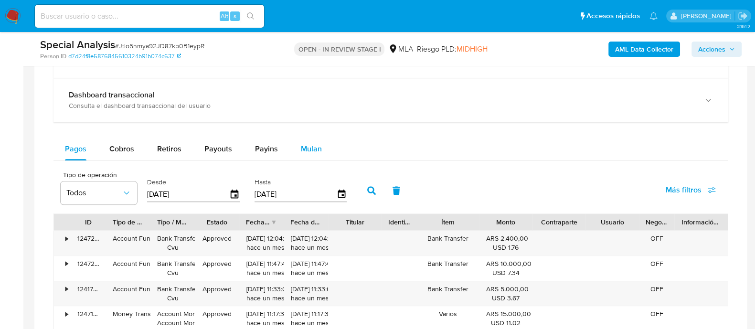
click at [304, 149] on span "Mulan" at bounding box center [311, 148] width 21 height 11
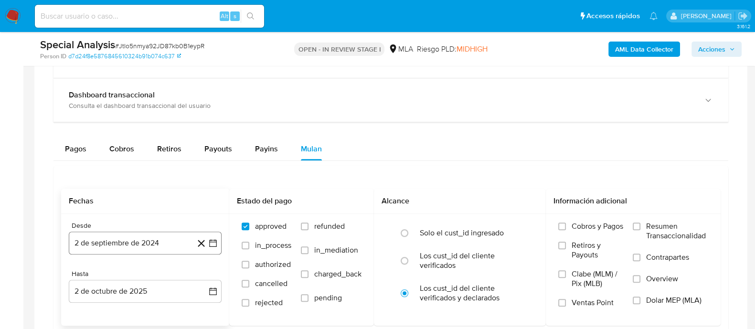
click at [155, 239] on button "2 de septiembre de 2024" at bounding box center [145, 243] width 153 height 23
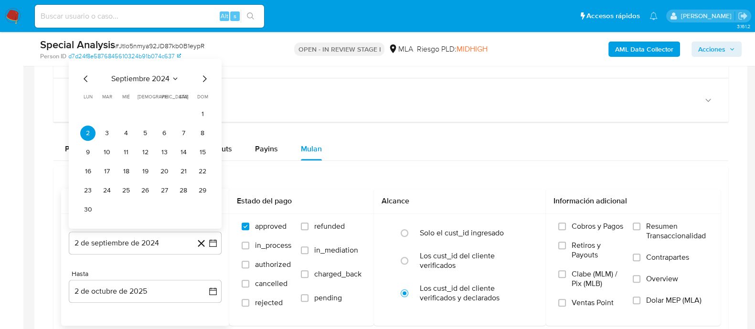
click at [205, 78] on icon "Mes siguiente" at bounding box center [205, 78] width 4 height 7
click at [110, 133] on button "1" at bounding box center [106, 133] width 15 height 15
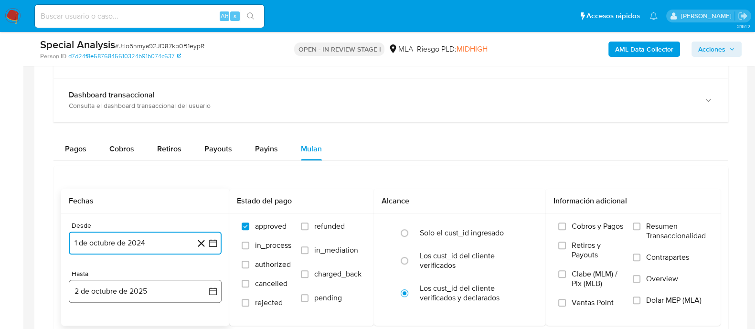
click at [124, 287] on button "2 de octubre de 2025" at bounding box center [145, 291] width 153 height 23
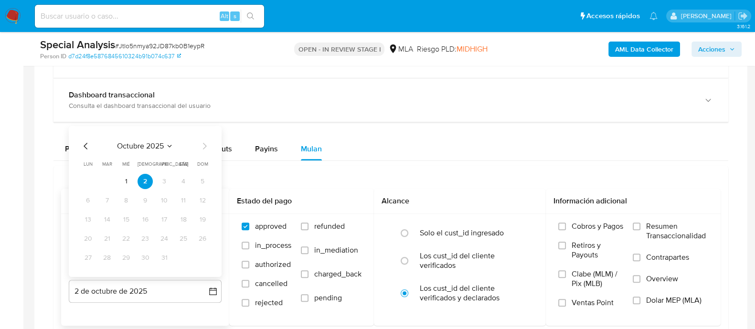
click at [85, 144] on icon "Mes anterior" at bounding box center [86, 146] width 4 height 7
click at [124, 183] on button "3" at bounding box center [125, 181] width 15 height 15
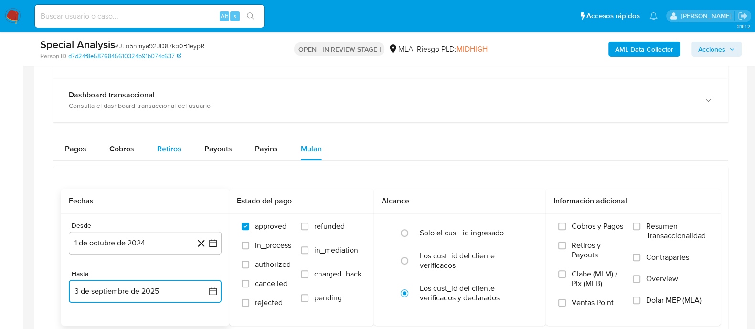
scroll to position [776, 0]
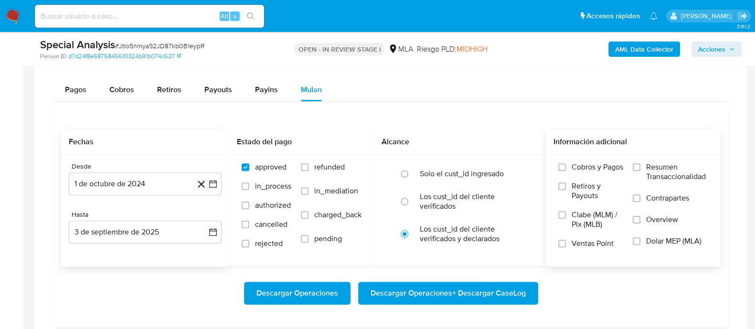
click at [656, 236] on span "Dolar MEP (MLA)" at bounding box center [673, 241] width 55 height 10
click at [640, 237] on input "Dolar MEP (MLA)" at bounding box center [637, 241] width 8 height 8
click at [487, 283] on span "Descargar Operaciones + Descargar CaseLog" at bounding box center [448, 293] width 155 height 21
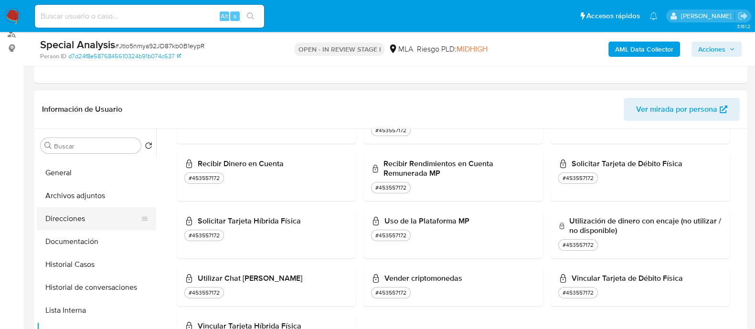
scroll to position [0, 0]
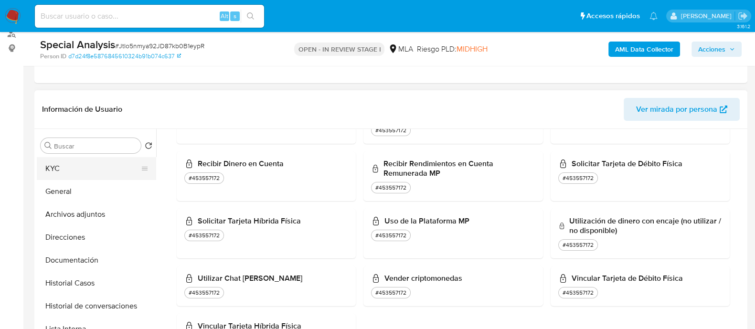
click at [90, 161] on button "KYC" at bounding box center [93, 168] width 112 height 23
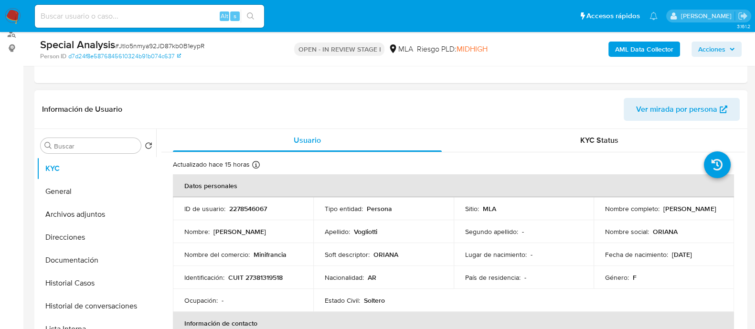
drag, startPoint x: 655, startPoint y: 216, endPoint x: 692, endPoint y: 216, distance: 37.3
click at [692, 213] on div "Nombre completo : Oriana Ornela Vogliotti" at bounding box center [663, 208] width 117 height 9
copy p "Oriana Ornela Vogliotti"
click at [251, 209] on p "2278546067" at bounding box center [248, 208] width 38 height 9
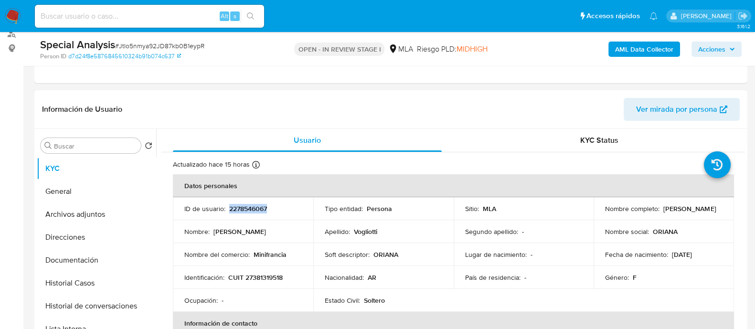
copy p "2278546067"
click at [271, 273] on p "CUIT 27381319518" at bounding box center [255, 277] width 54 height 9
copy p "27381319518"
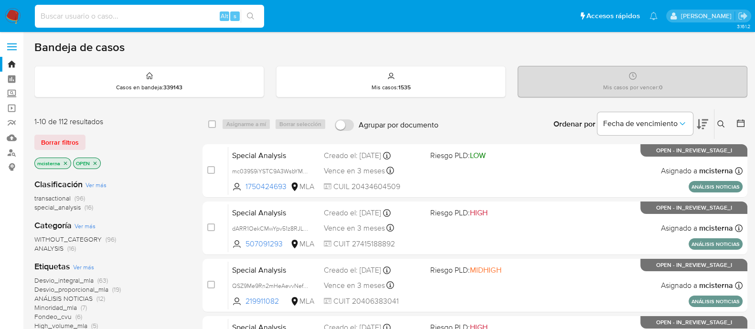
click at [208, 19] on input at bounding box center [149, 16] width 229 height 12
paste input "KpcDt48ITsgMmwy19ytenerj"
type input "KpcDt48ITsgMmwy19ytenerj"
click at [253, 16] on icon "search-icon" at bounding box center [251, 16] width 8 height 8
click at [257, 10] on button "search-icon" at bounding box center [251, 16] width 20 height 13
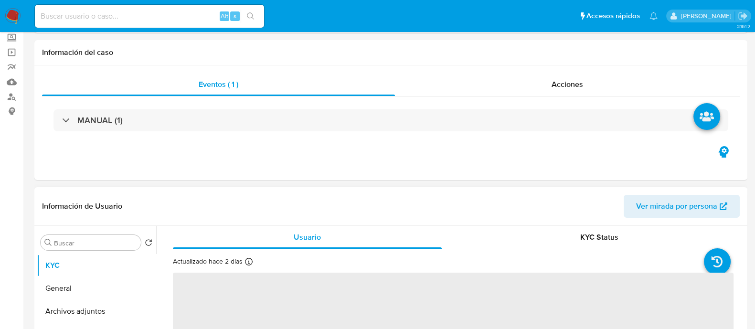
scroll to position [179, 0]
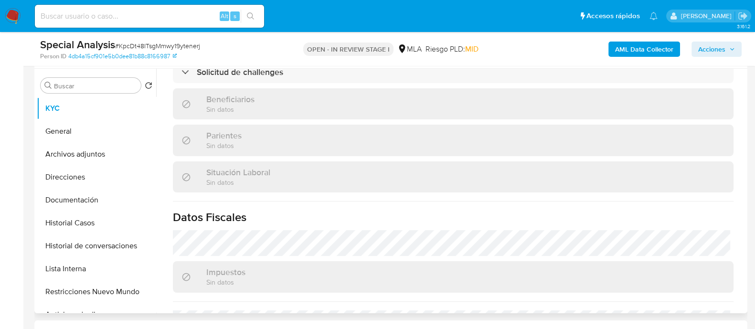
select select "10"
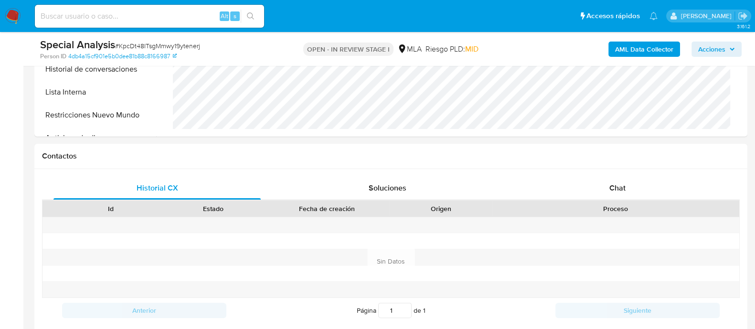
scroll to position [417, 0]
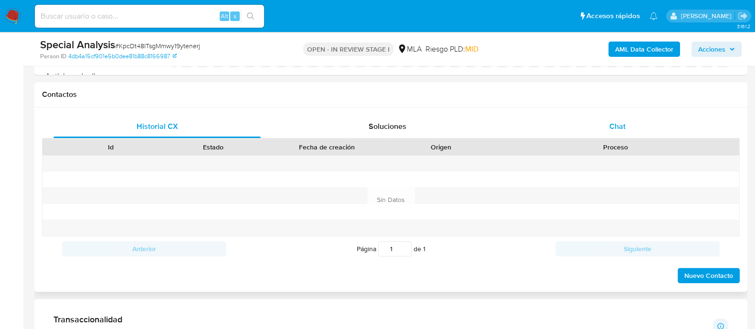
click at [611, 121] on span "Chat" at bounding box center [617, 126] width 16 height 11
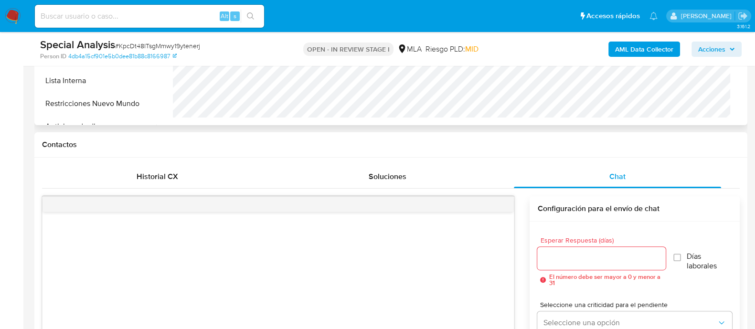
scroll to position [179, 0]
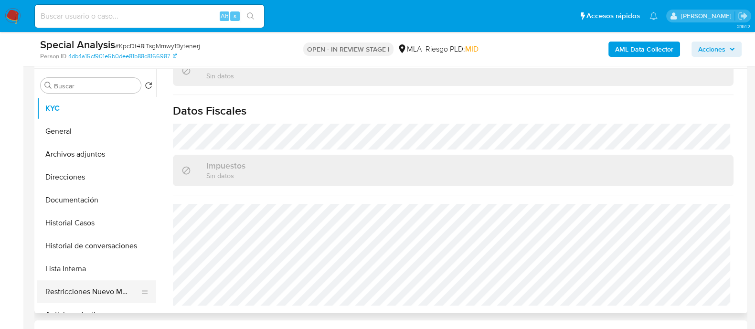
click at [121, 282] on button "Restricciones Nuevo Mundo" at bounding box center [93, 291] width 112 height 23
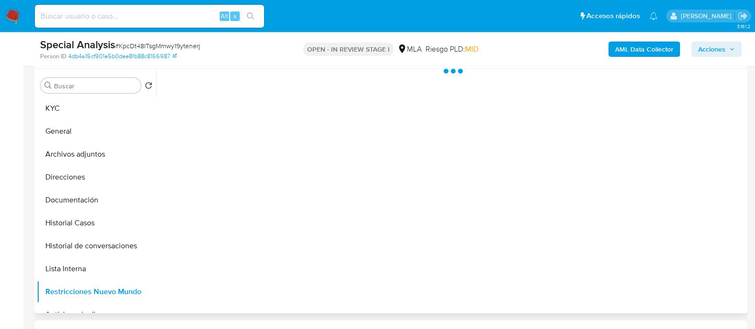
scroll to position [0, 0]
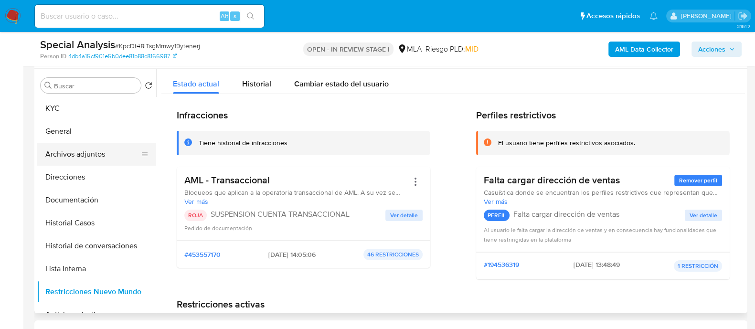
click at [60, 157] on button "Archivos adjuntos" at bounding box center [93, 154] width 112 height 23
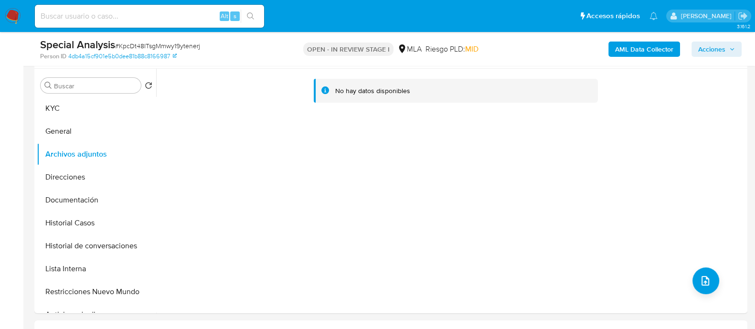
click at [632, 44] on b "AML Data Collector" at bounding box center [644, 49] width 58 height 15
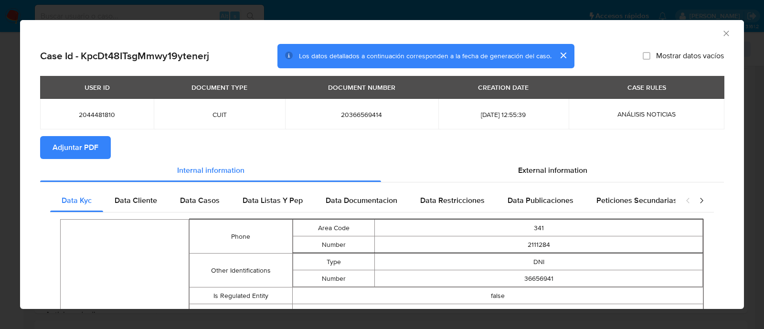
click at [722, 34] on icon "Cerrar ventana" at bounding box center [727, 34] width 10 height 10
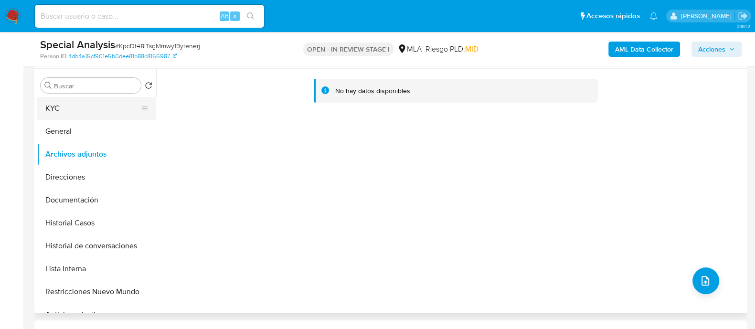
click at [91, 113] on button "KYC" at bounding box center [93, 108] width 112 height 23
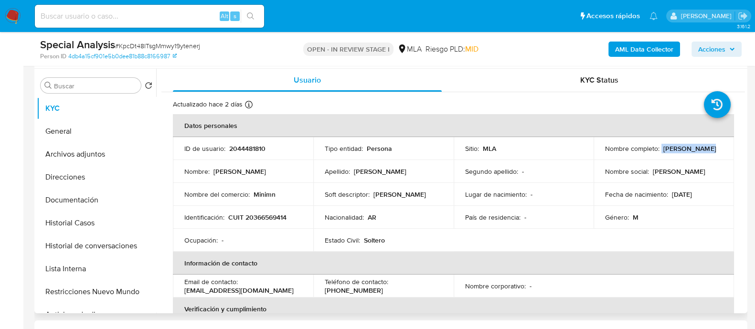
drag, startPoint x: 659, startPoint y: 149, endPoint x: 714, endPoint y: 149, distance: 54.4
click at [714, 149] on div "Nombre completo : [PERSON_NAME]" at bounding box center [663, 148] width 117 height 9
copy div "[PERSON_NAME]"
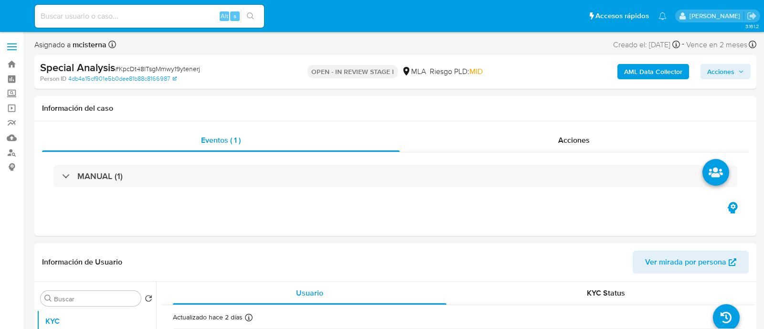
select select "10"
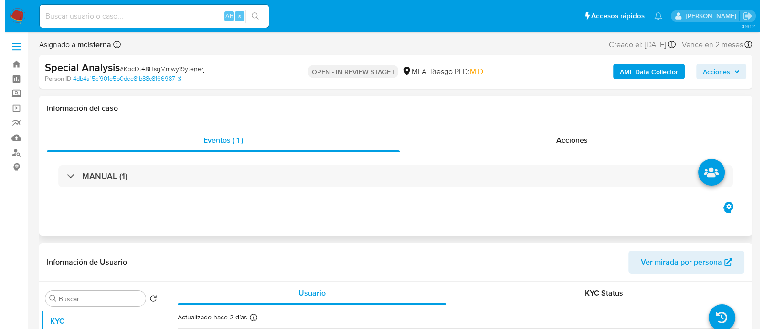
scroll to position [179, 0]
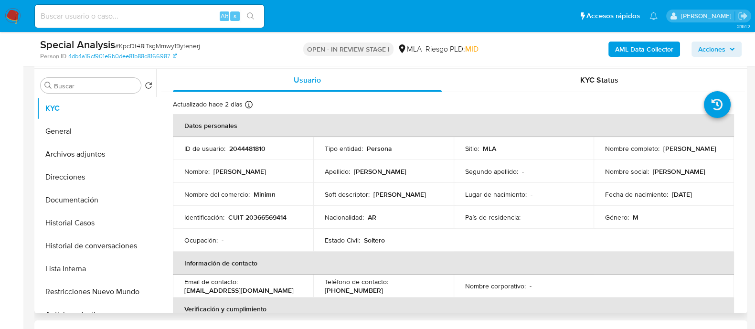
click at [270, 216] on p "CUIT 20366569414" at bounding box center [257, 217] width 58 height 9
copy p "20366569414"
click at [243, 147] on p "2044481810" at bounding box center [247, 148] width 36 height 9
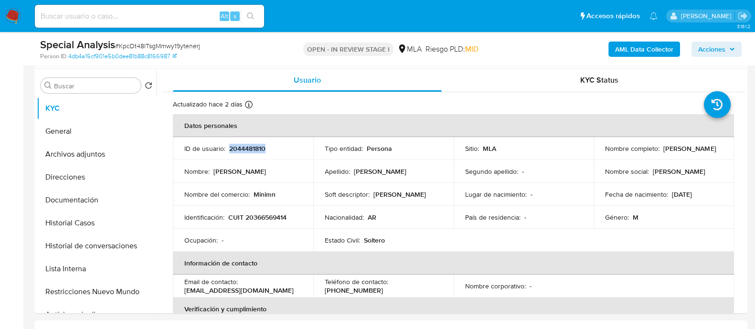
copy p "2044481810"
click at [251, 215] on p "CUIT 20366569414" at bounding box center [257, 217] width 58 height 9
click at [90, 153] on button "Archivos adjuntos" at bounding box center [93, 154] width 112 height 23
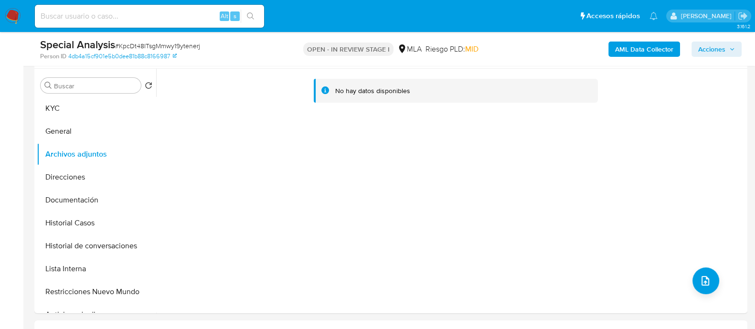
click at [665, 46] on b "AML Data Collector" at bounding box center [644, 49] width 58 height 15
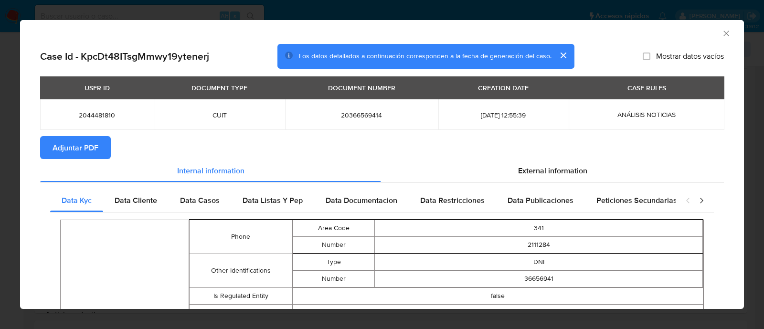
click at [96, 153] on span "Adjuntar PDF" at bounding box center [76, 147] width 46 height 21
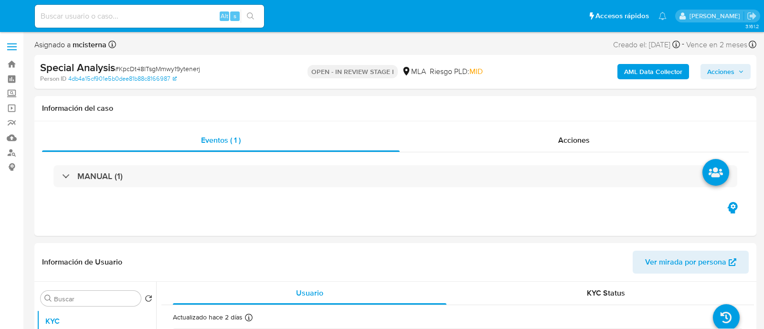
select select "10"
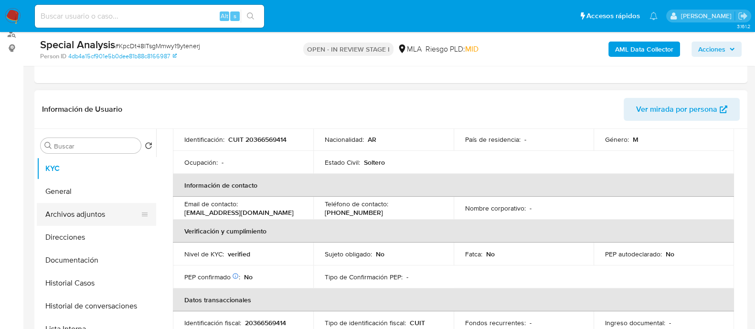
scroll to position [119, 0]
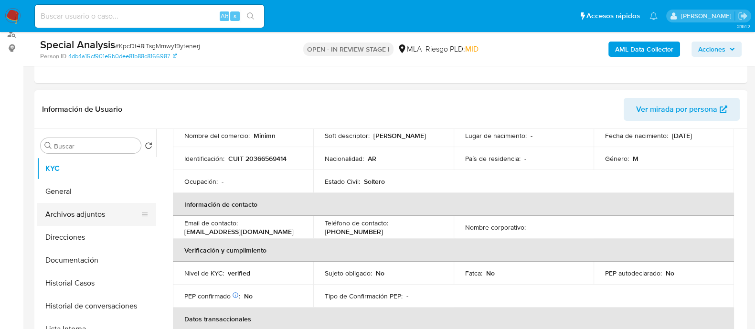
click at [69, 219] on button "Archivos adjuntos" at bounding box center [93, 214] width 112 height 23
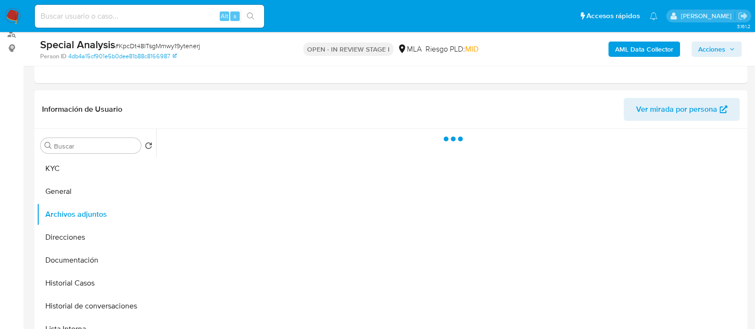
scroll to position [0, 0]
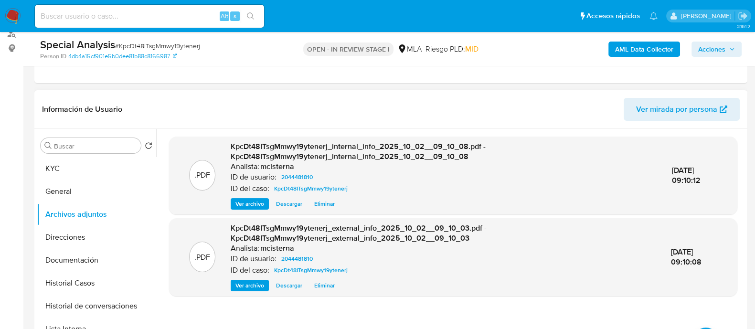
drag, startPoint x: 91, startPoint y: 162, endPoint x: 95, endPoint y: 136, distance: 27.0
click at [91, 162] on button "KYC" at bounding box center [96, 168] width 119 height 23
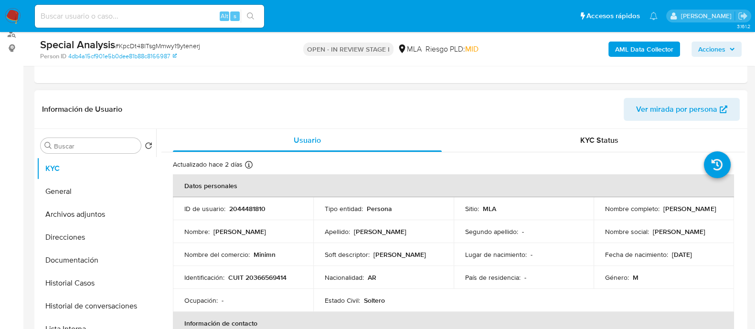
click at [270, 275] on p "CUIT 20366569414" at bounding box center [257, 277] width 58 height 9
copy p "20366569414"
click at [74, 237] on button "Direcciones" at bounding box center [93, 237] width 112 height 23
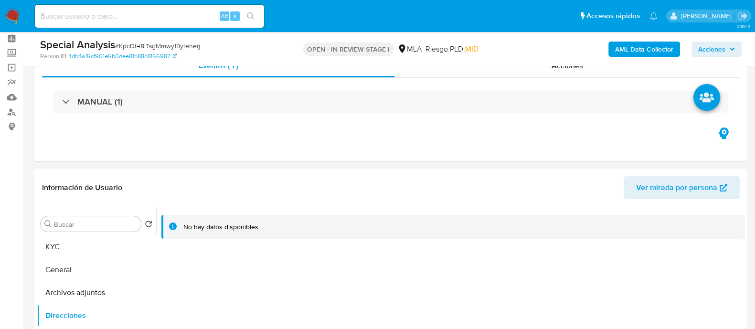
scroll to position [59, 0]
